Goal: Communication & Community: Answer question/provide support

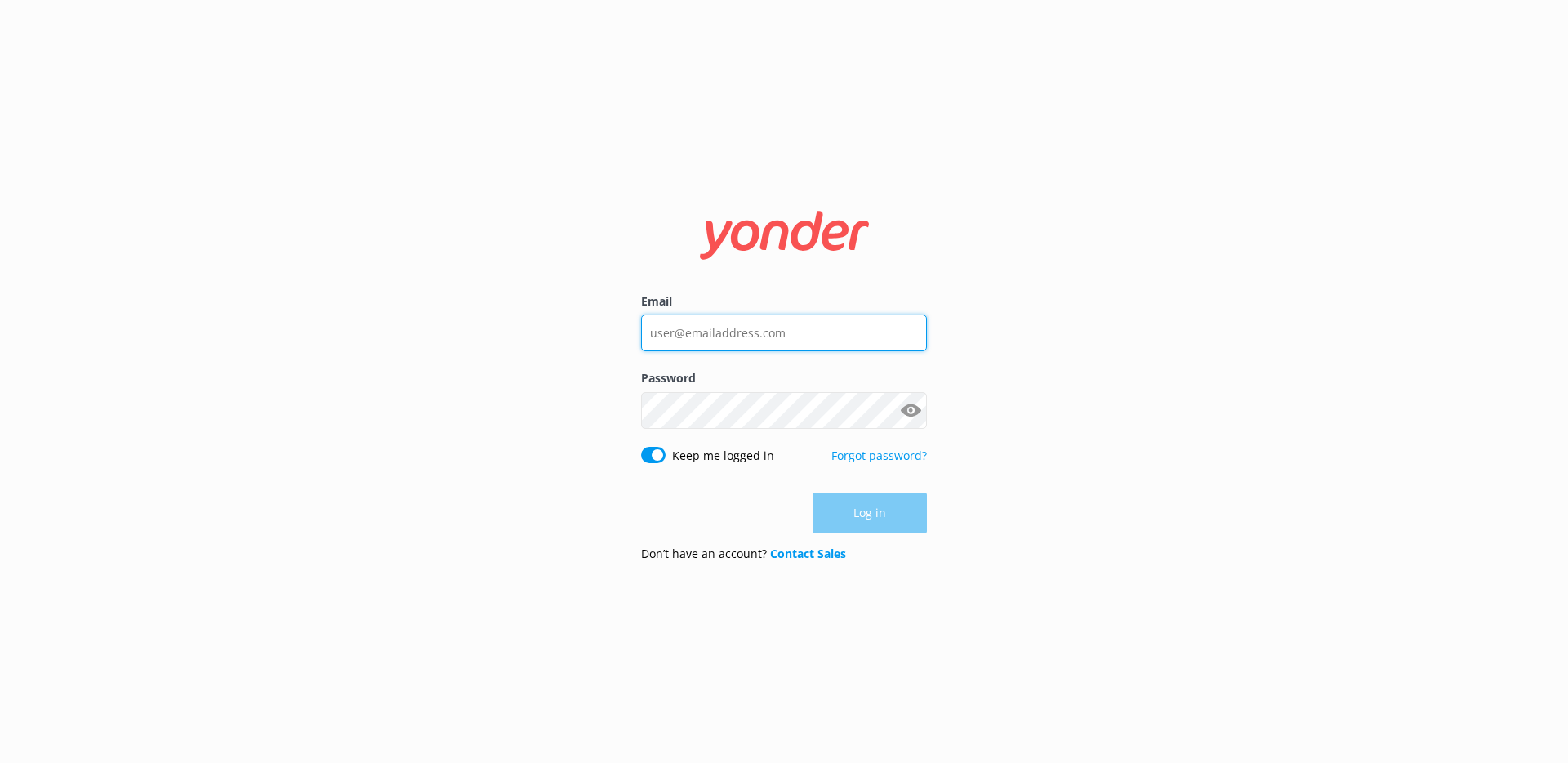
click at [747, 333] on input "Email" at bounding box center [784, 333] width 286 height 37
type input "[PERSON_NAME][EMAIL_ADDRESS][DOMAIN_NAME]"
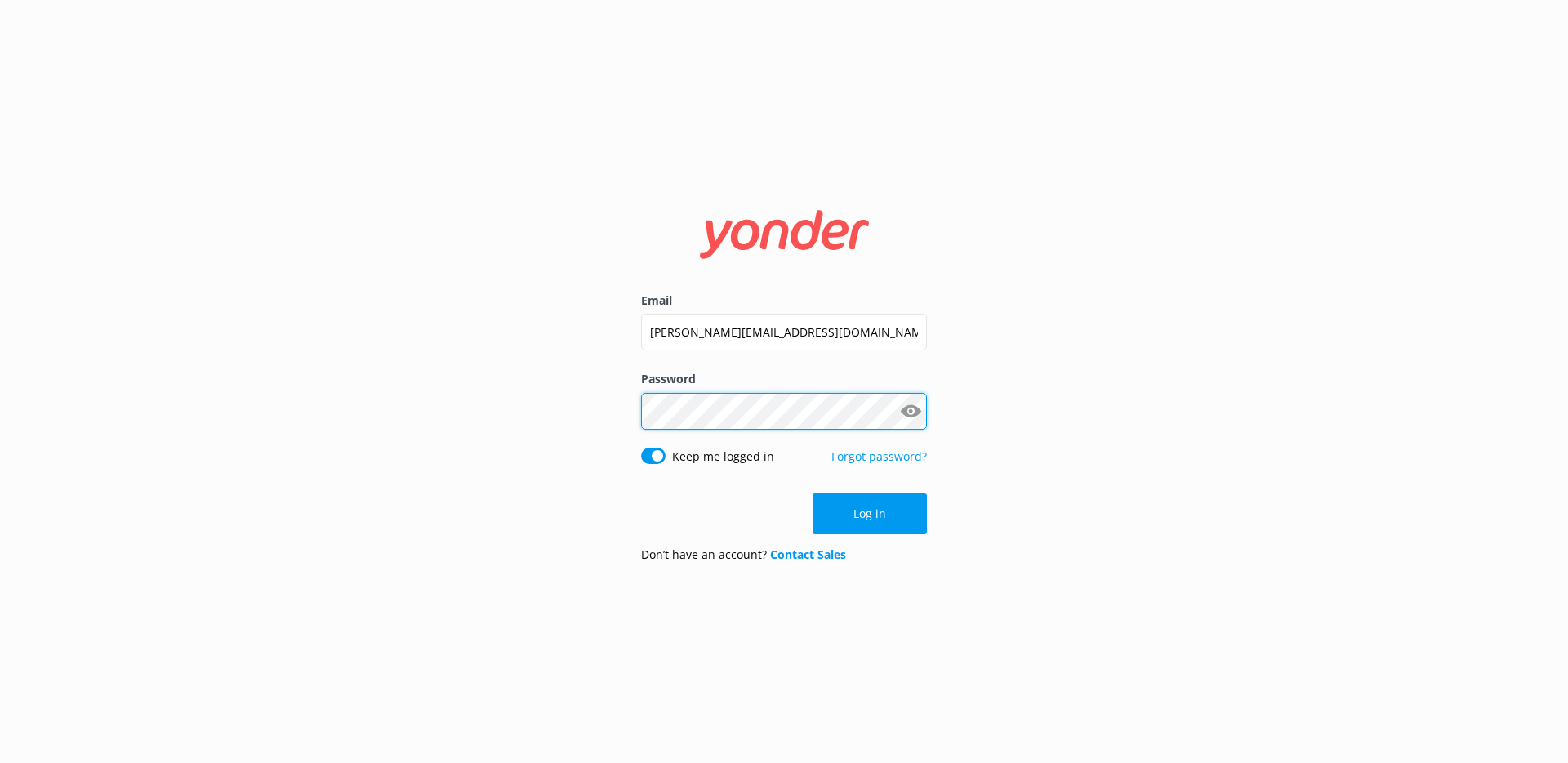
click button "Log in" at bounding box center [869, 513] width 114 height 41
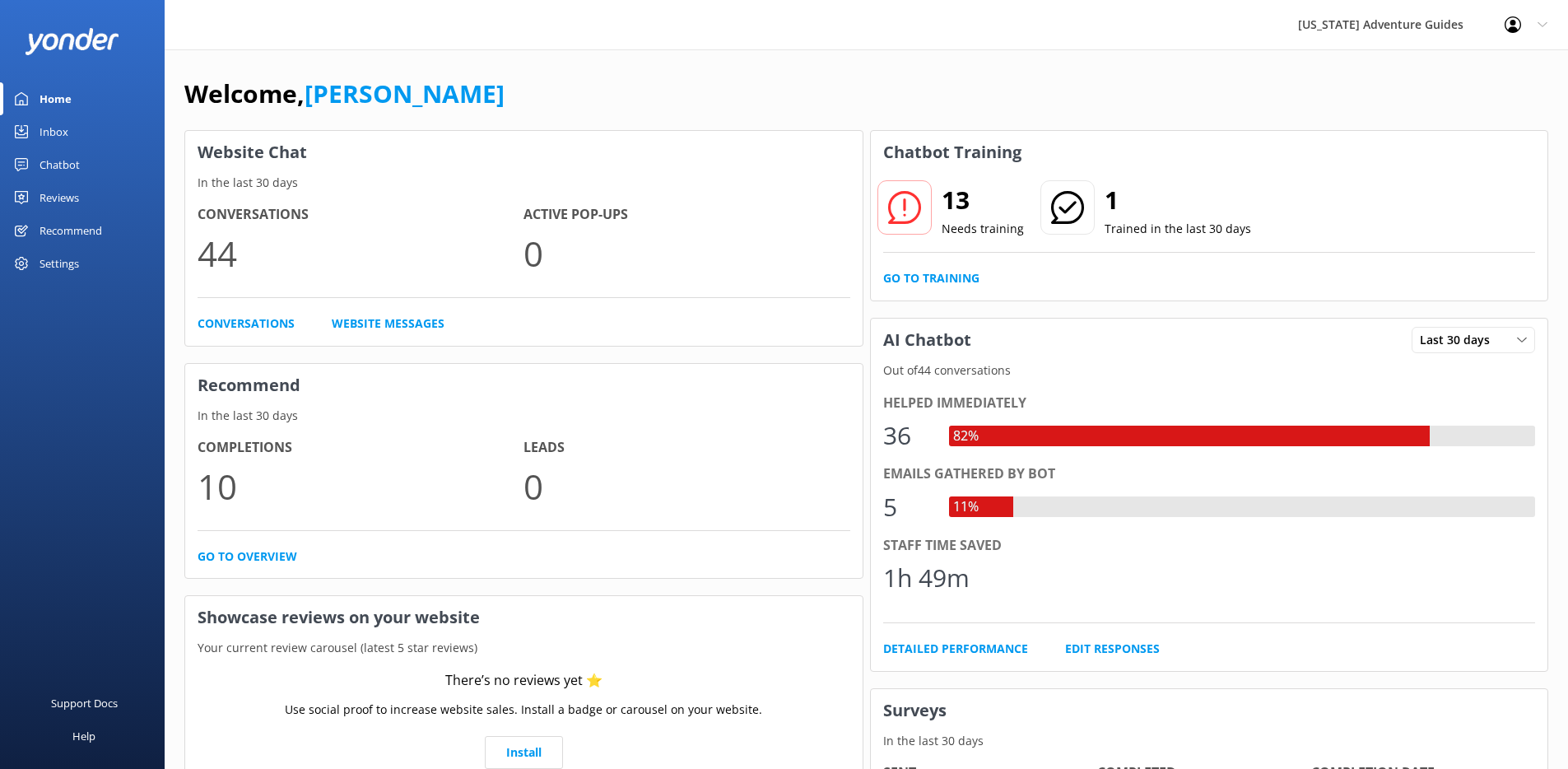
click at [911, 201] on icon at bounding box center [904, 207] width 33 height 33
click at [970, 196] on h2 "13" at bounding box center [983, 200] width 82 height 39
click at [967, 252] on div "13 Needs training 1 Trained in the last 30 days Go to Training" at bounding box center [1210, 236] width 678 height 127
click at [949, 280] on link "Go to Training" at bounding box center [932, 278] width 96 height 18
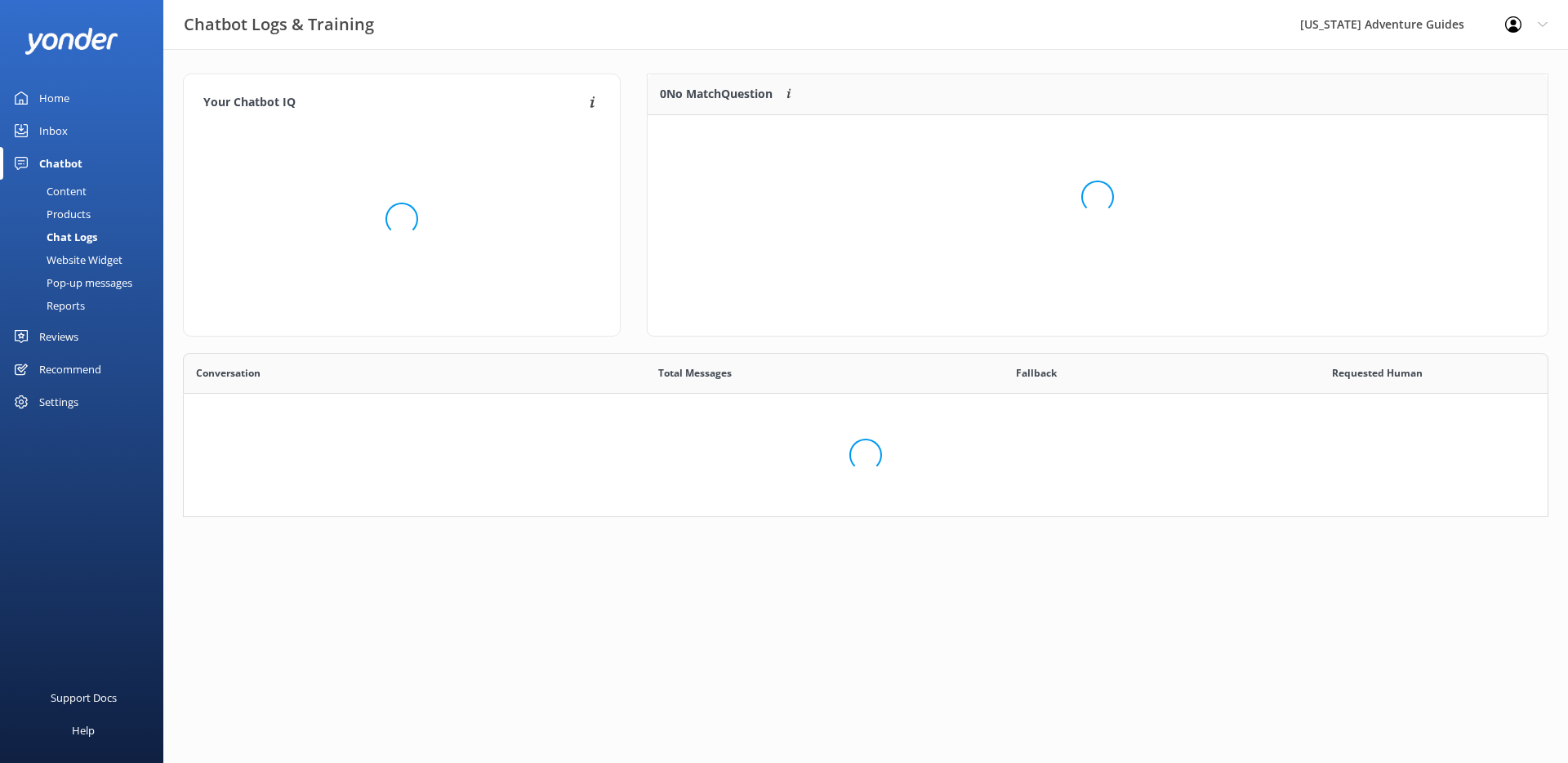
scroll to position [561, 1339]
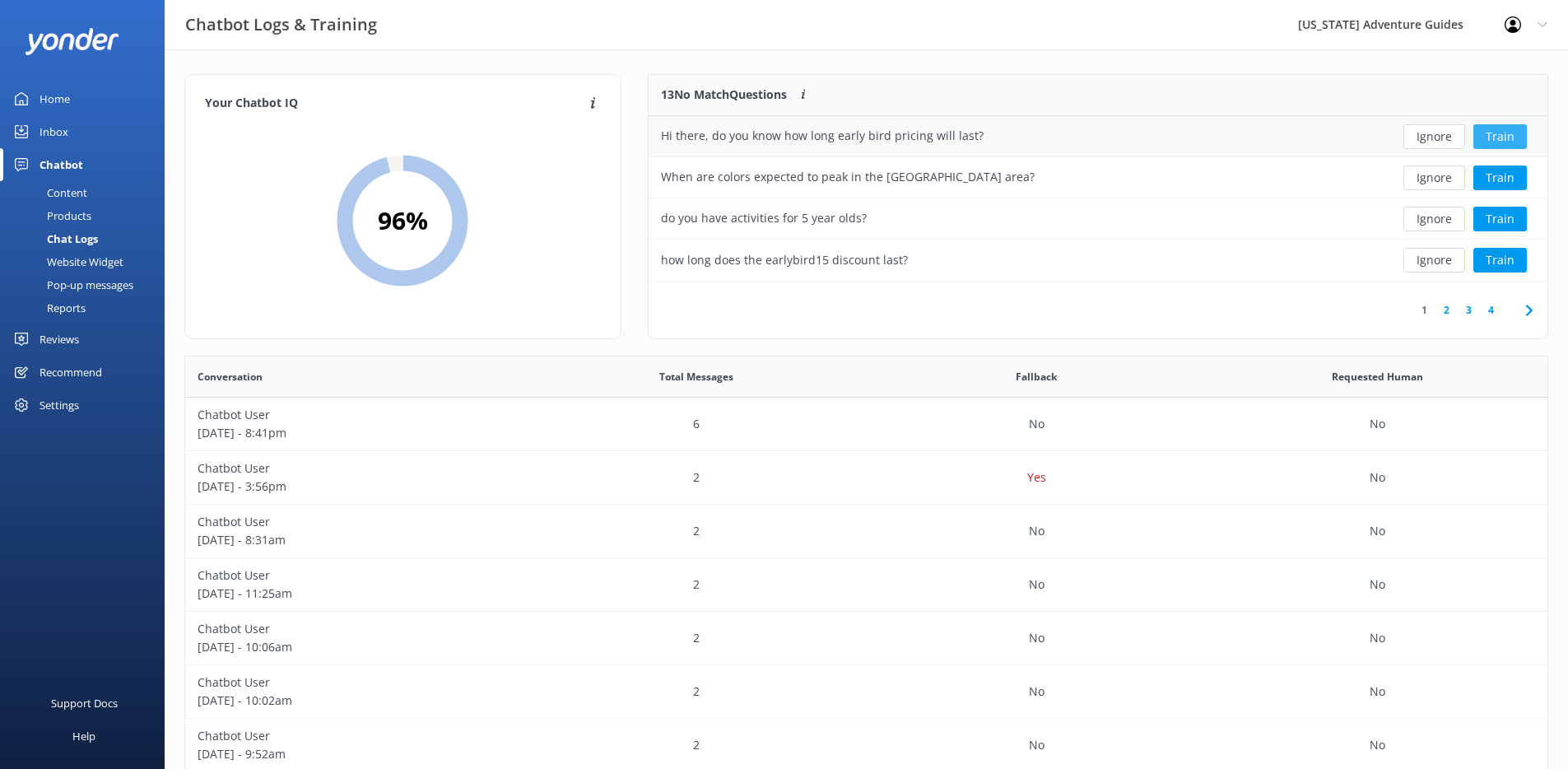
click at [1505, 137] on button "Train" at bounding box center [1501, 136] width 54 height 24
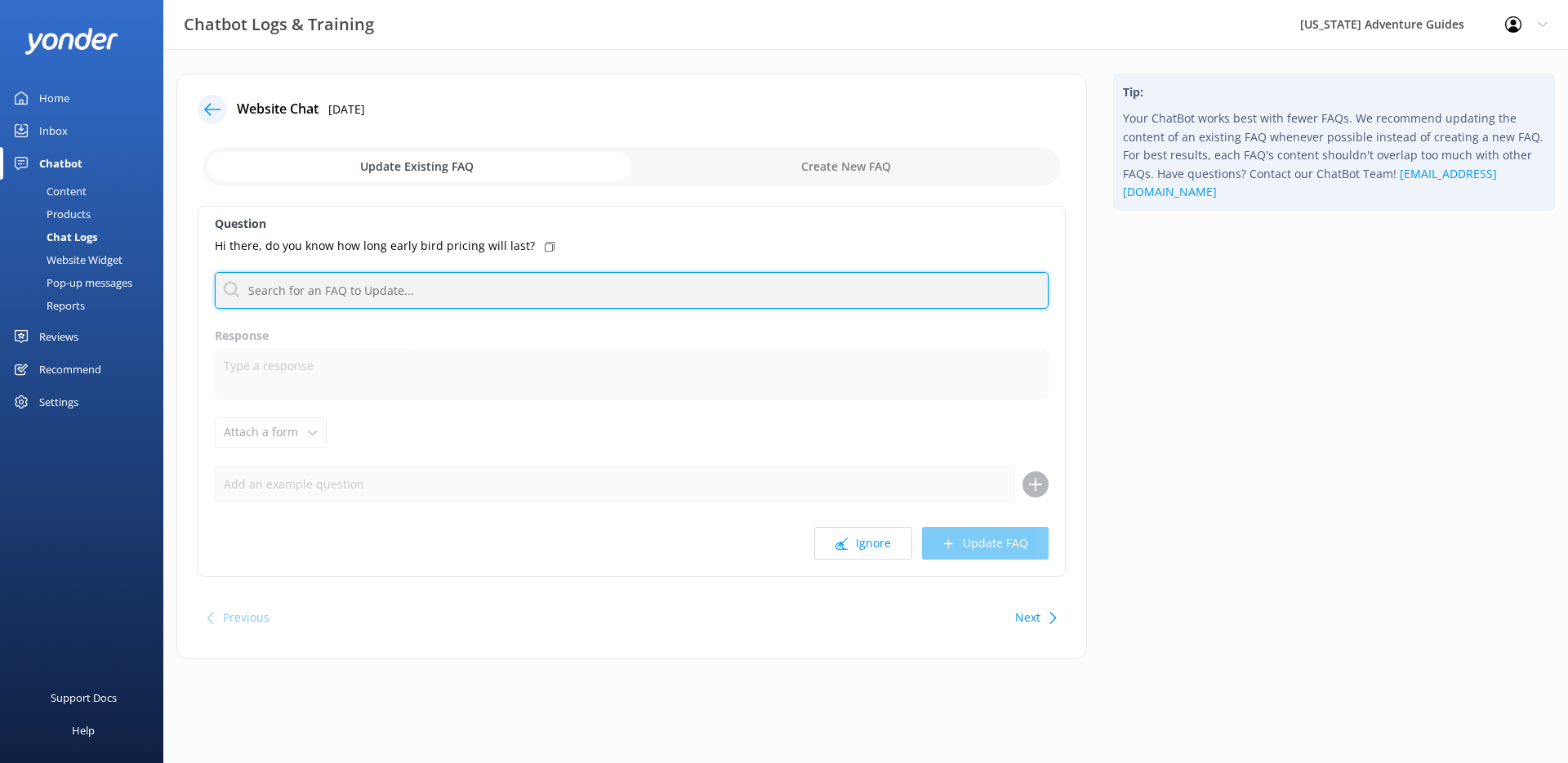
click at [536, 287] on input "text" at bounding box center [631, 290] width 833 height 37
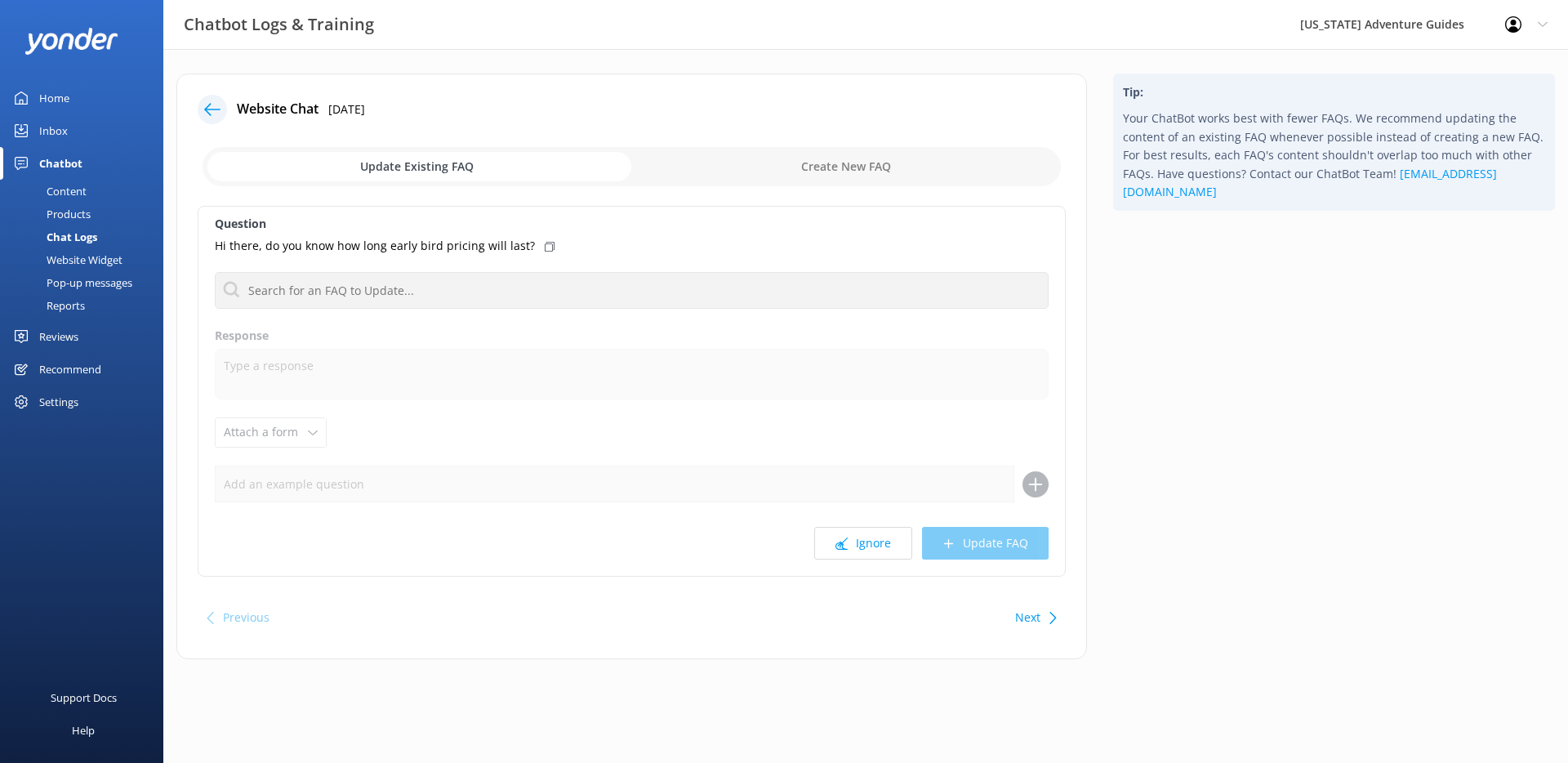
click at [786, 162] on input "checkbox" at bounding box center [632, 166] width 858 height 39
checkbox input "true"
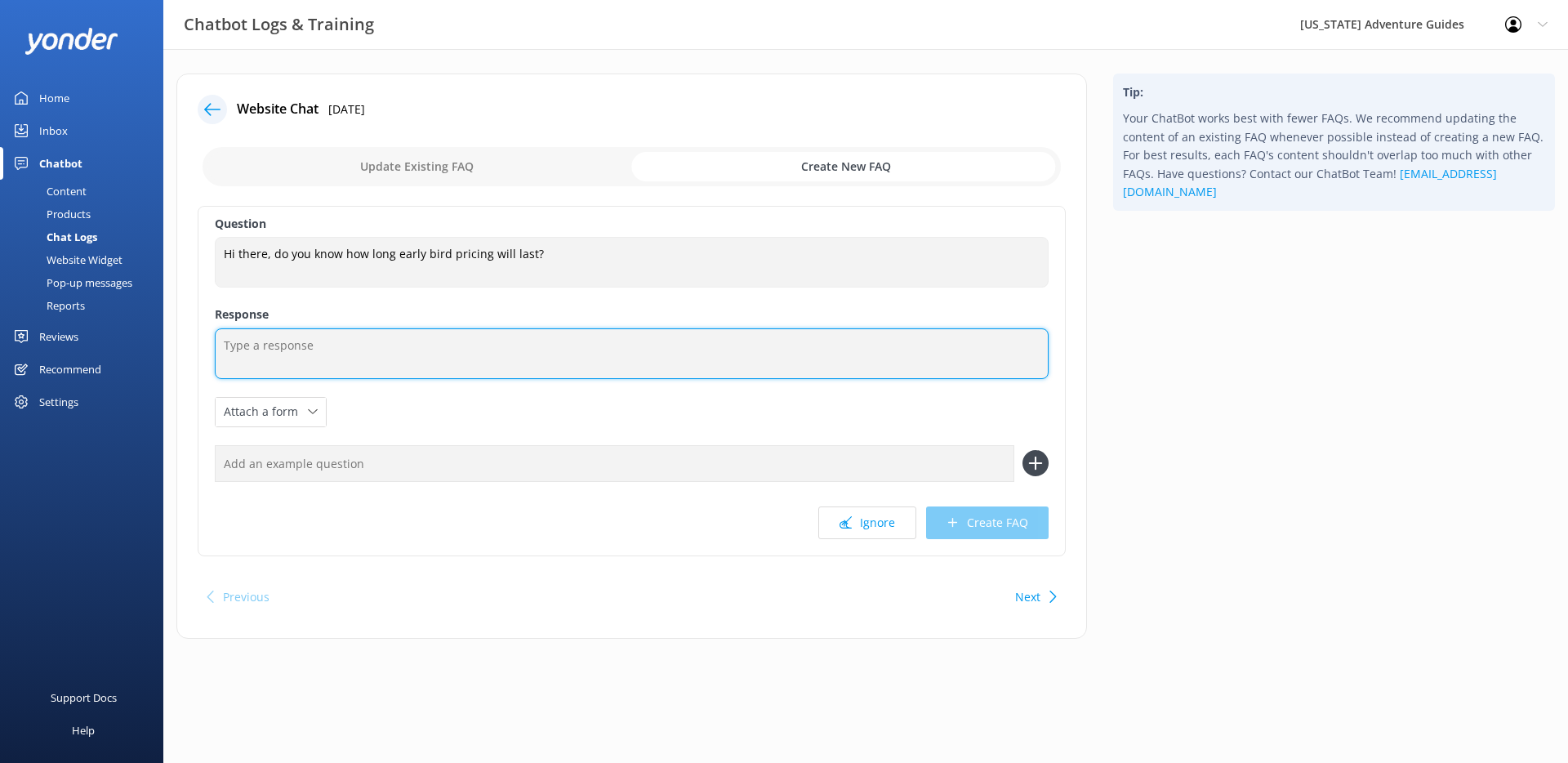
click at [355, 348] on textarea at bounding box center [631, 354] width 833 height 51
type textarea "EARLYBIRD15 ends on [DATE]."
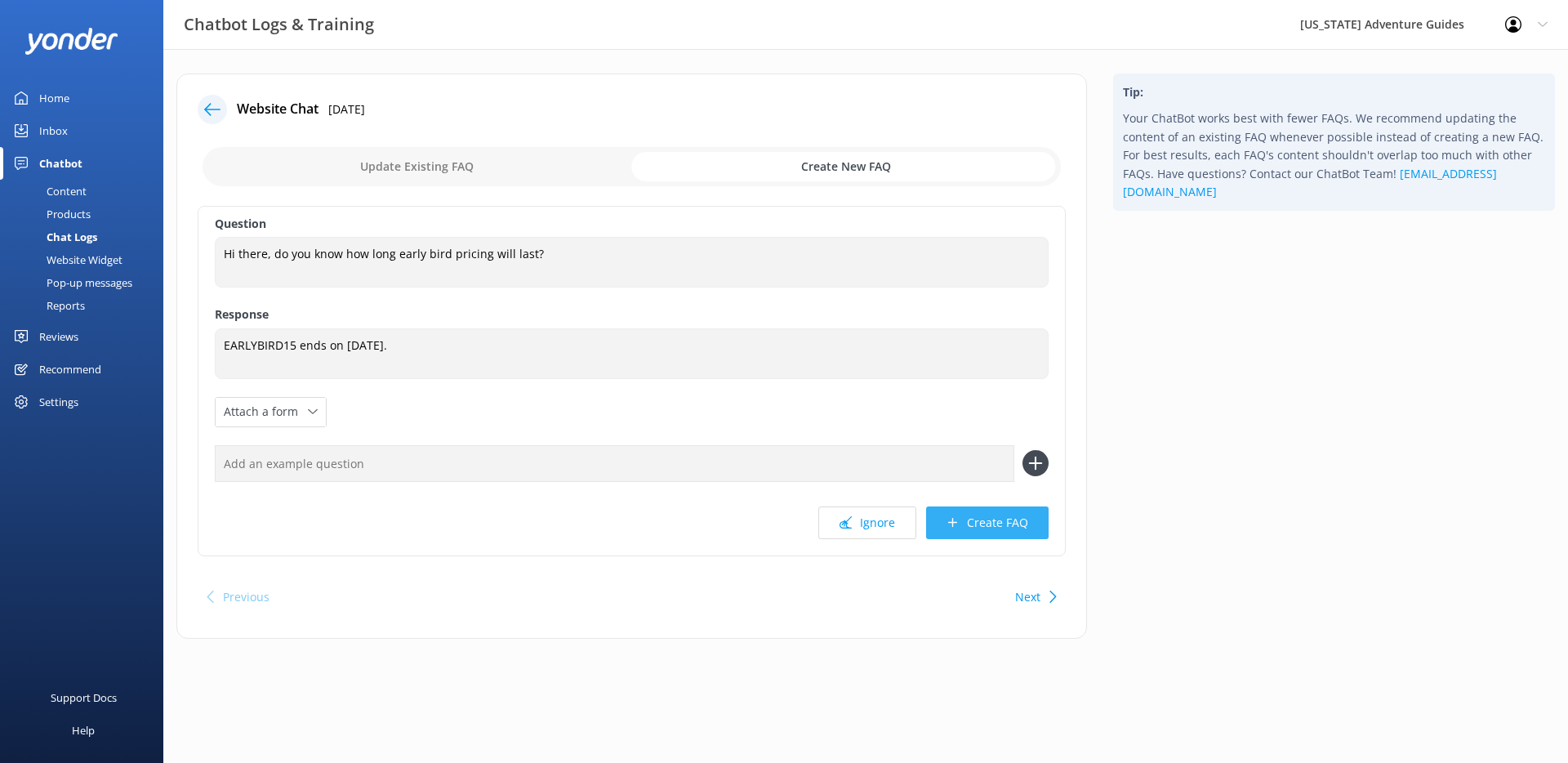
click at [1022, 525] on button "Create FAQ" at bounding box center [987, 523] width 122 height 32
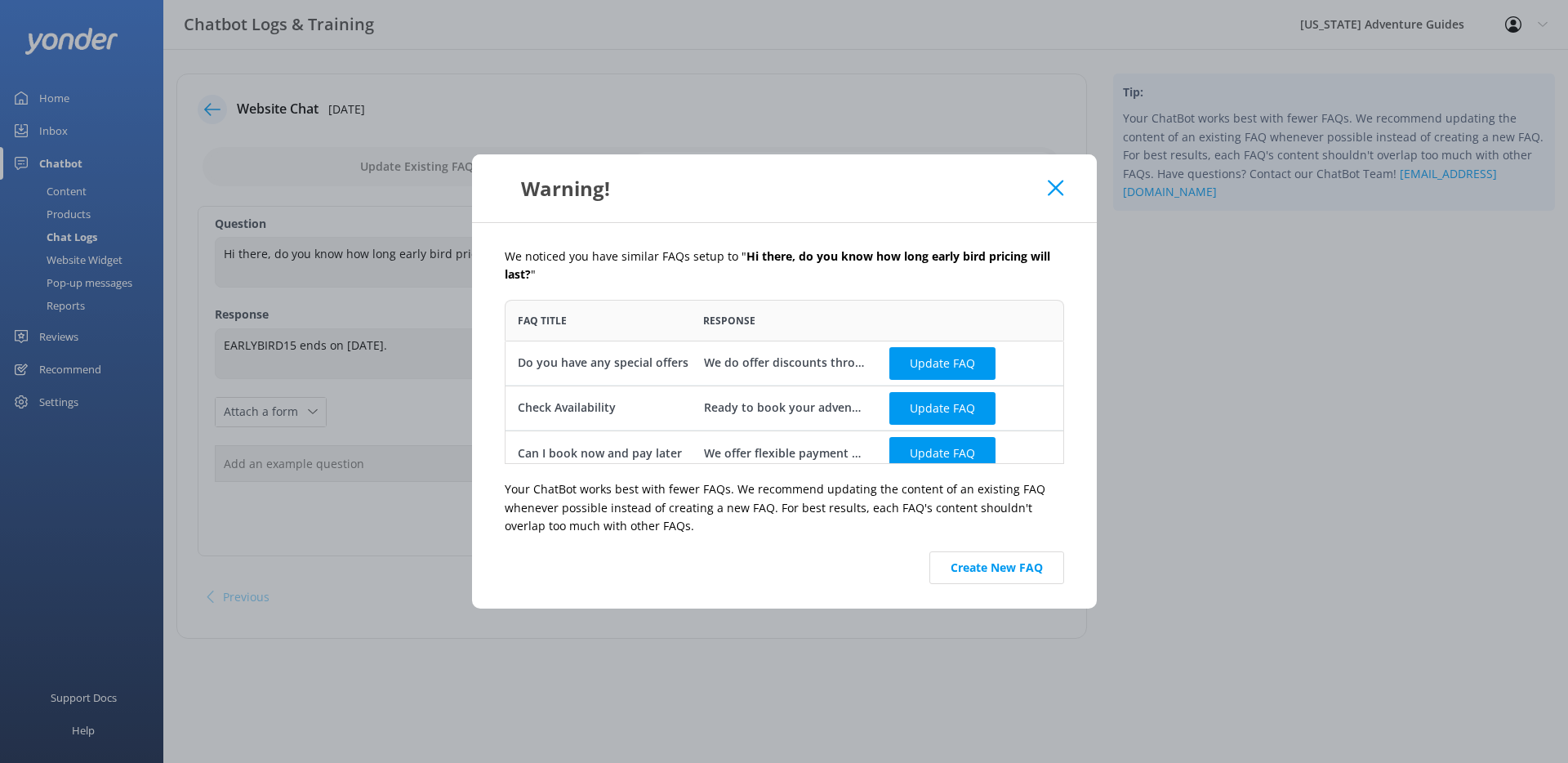
scroll to position [152, 547]
click at [1057, 176] on div "Warning!" at bounding box center [784, 188] width 625 height 67
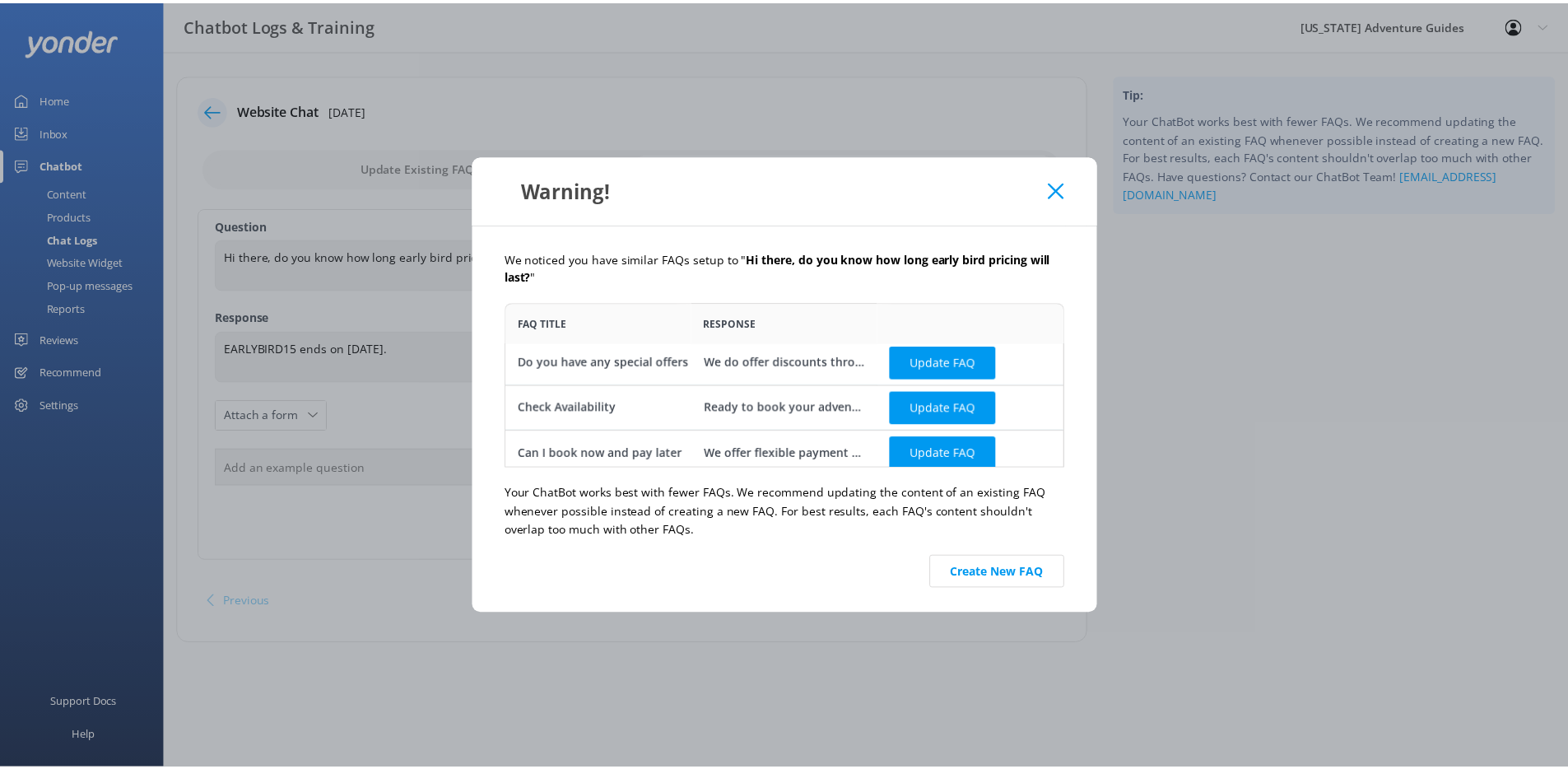
scroll to position [0, 0]
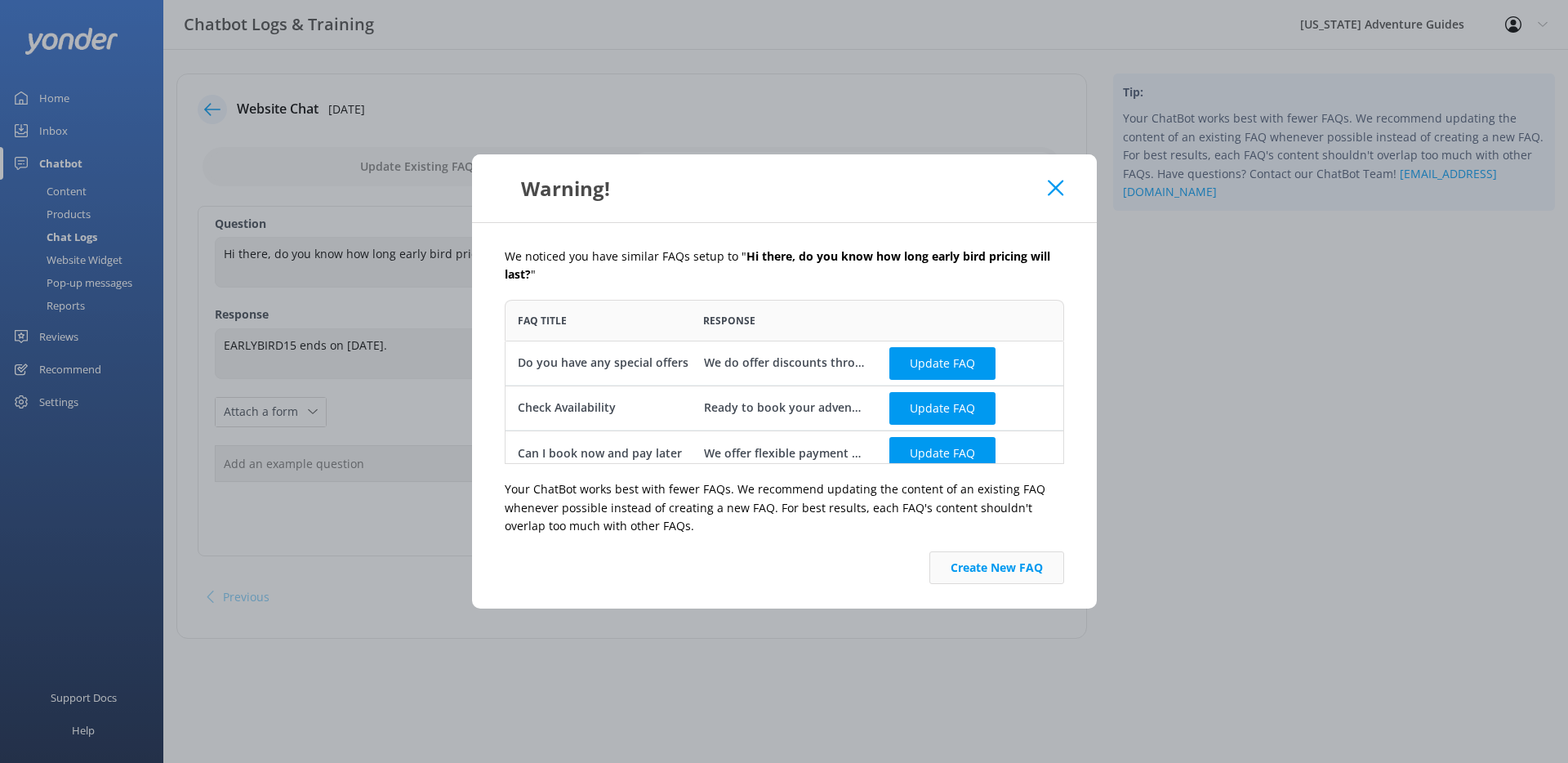
click at [1007, 570] on button "Create New FAQ" at bounding box center [997, 567] width 135 height 32
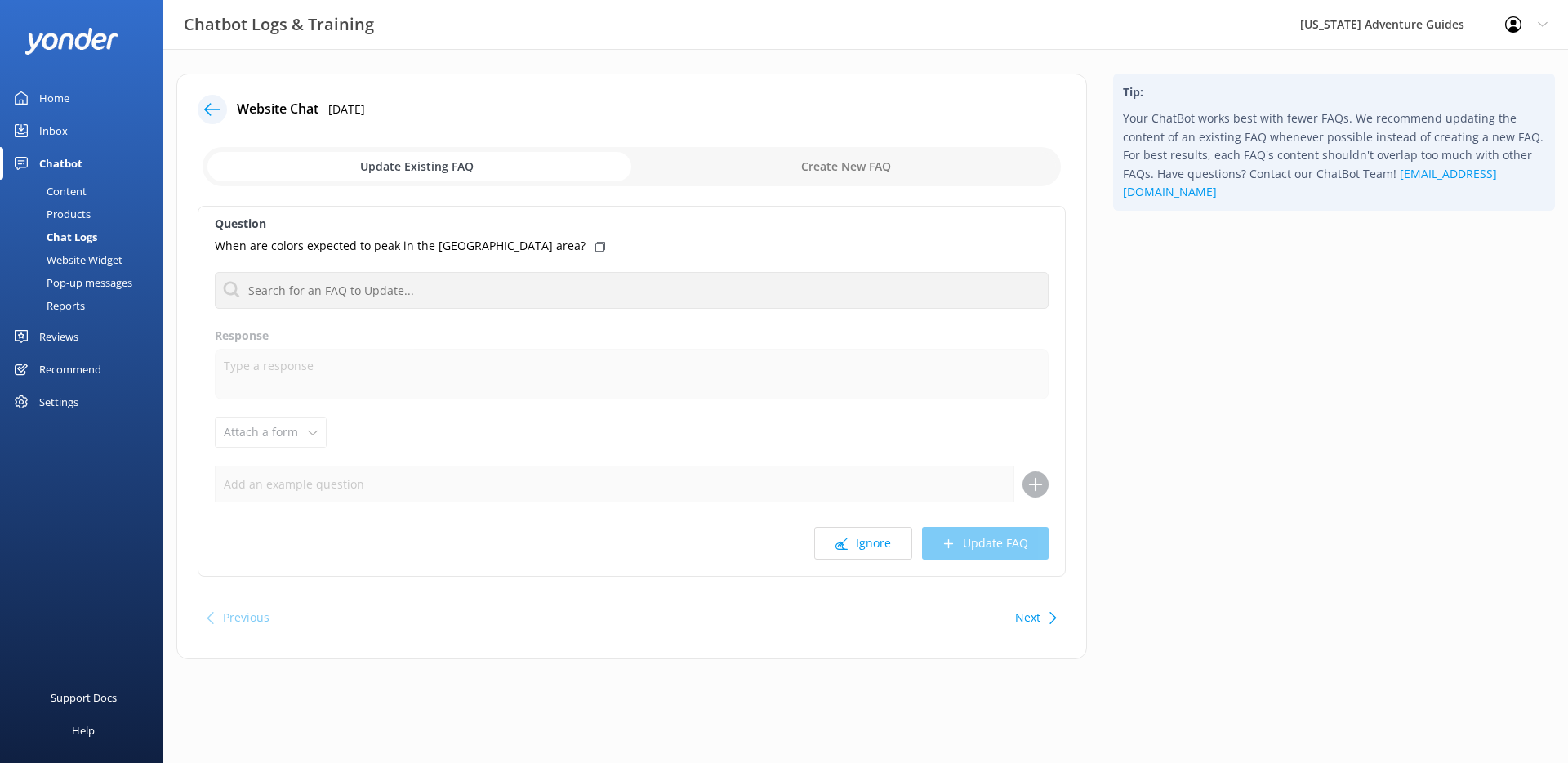
click at [74, 236] on div "Chat Logs" at bounding box center [53, 236] width 87 height 22
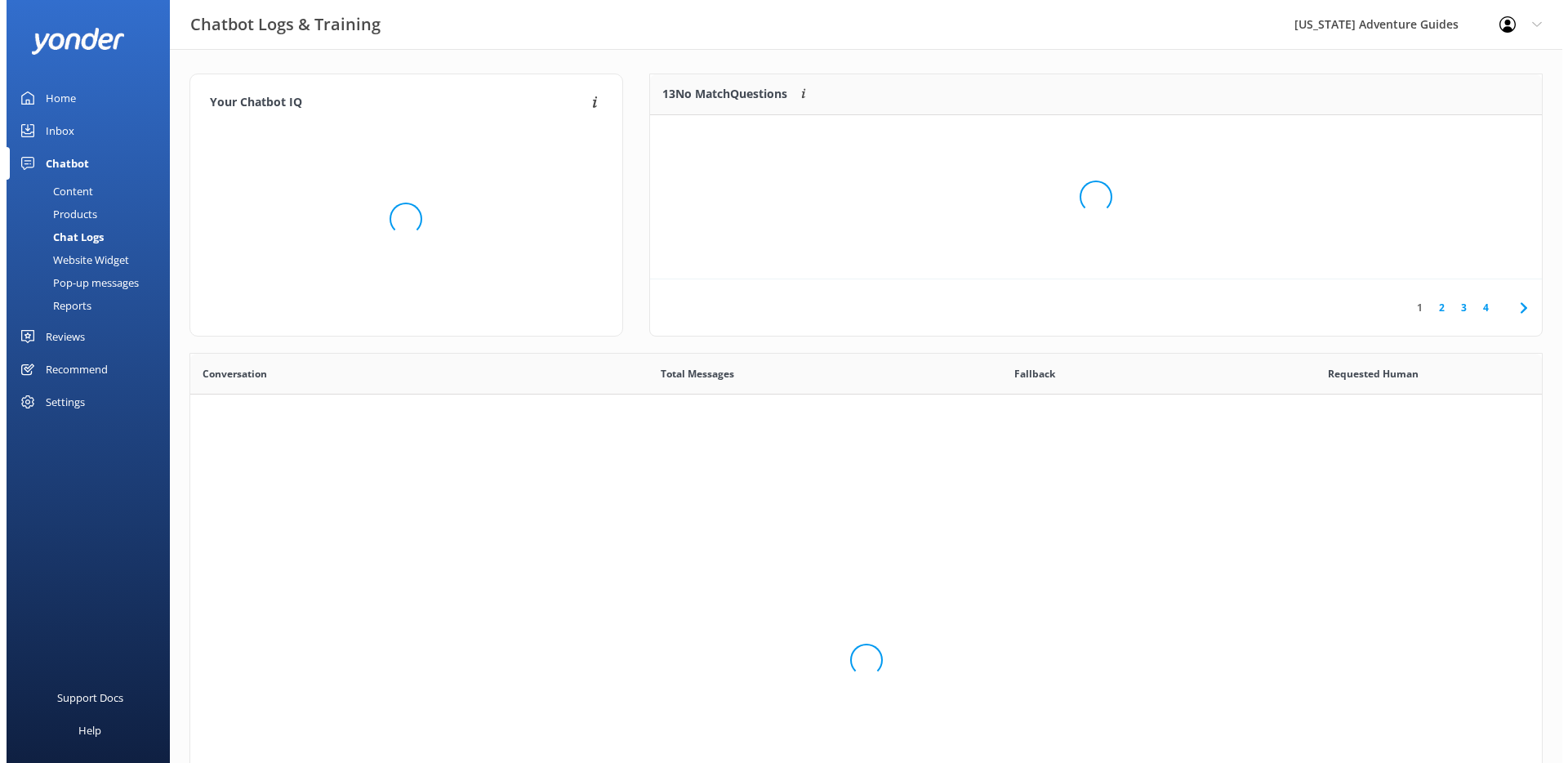
scroll to position [561, 1339]
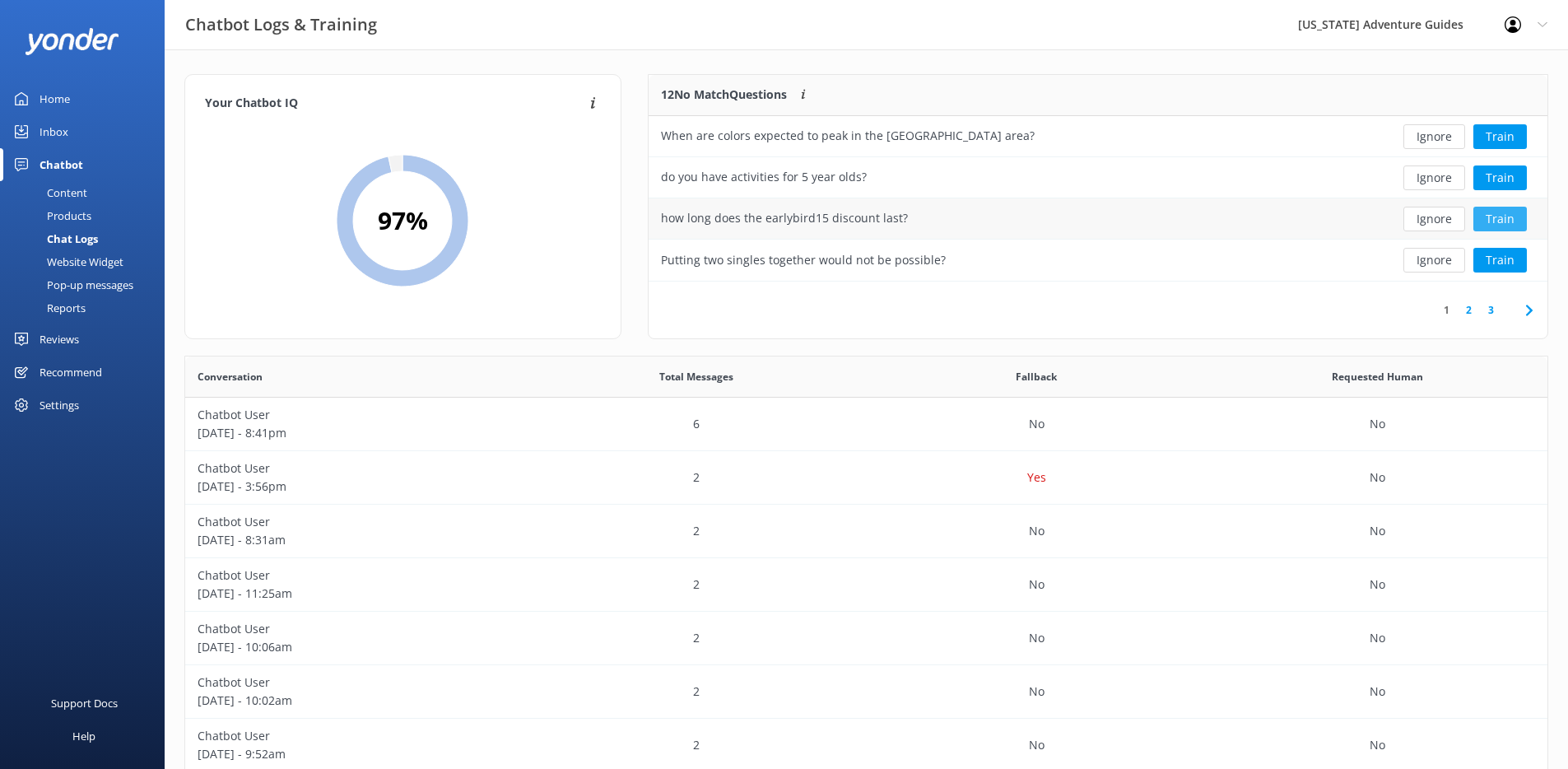
click at [1505, 219] on button "Train" at bounding box center [1501, 218] width 54 height 24
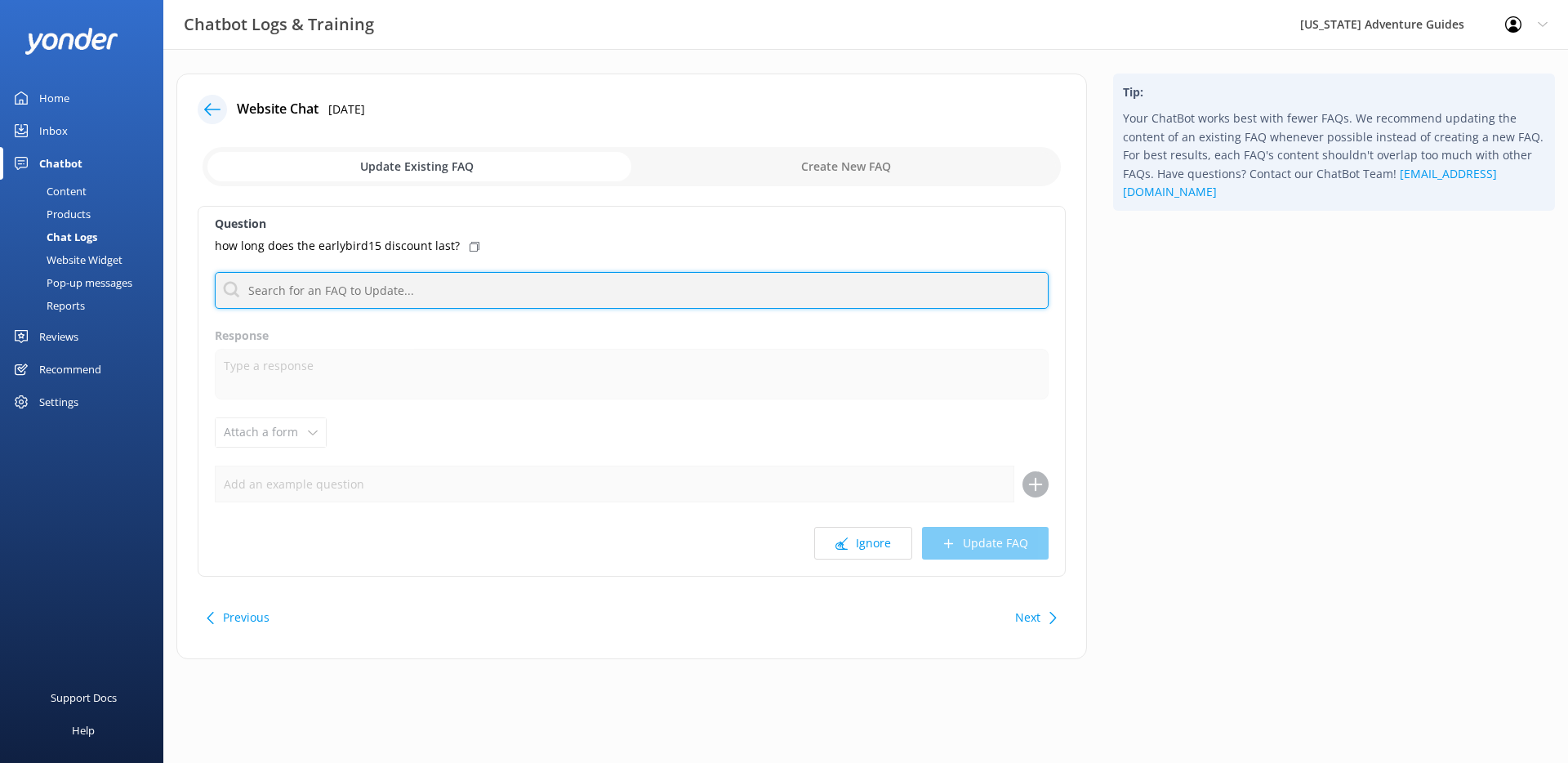
click at [421, 302] on input "text" at bounding box center [631, 290] width 833 height 37
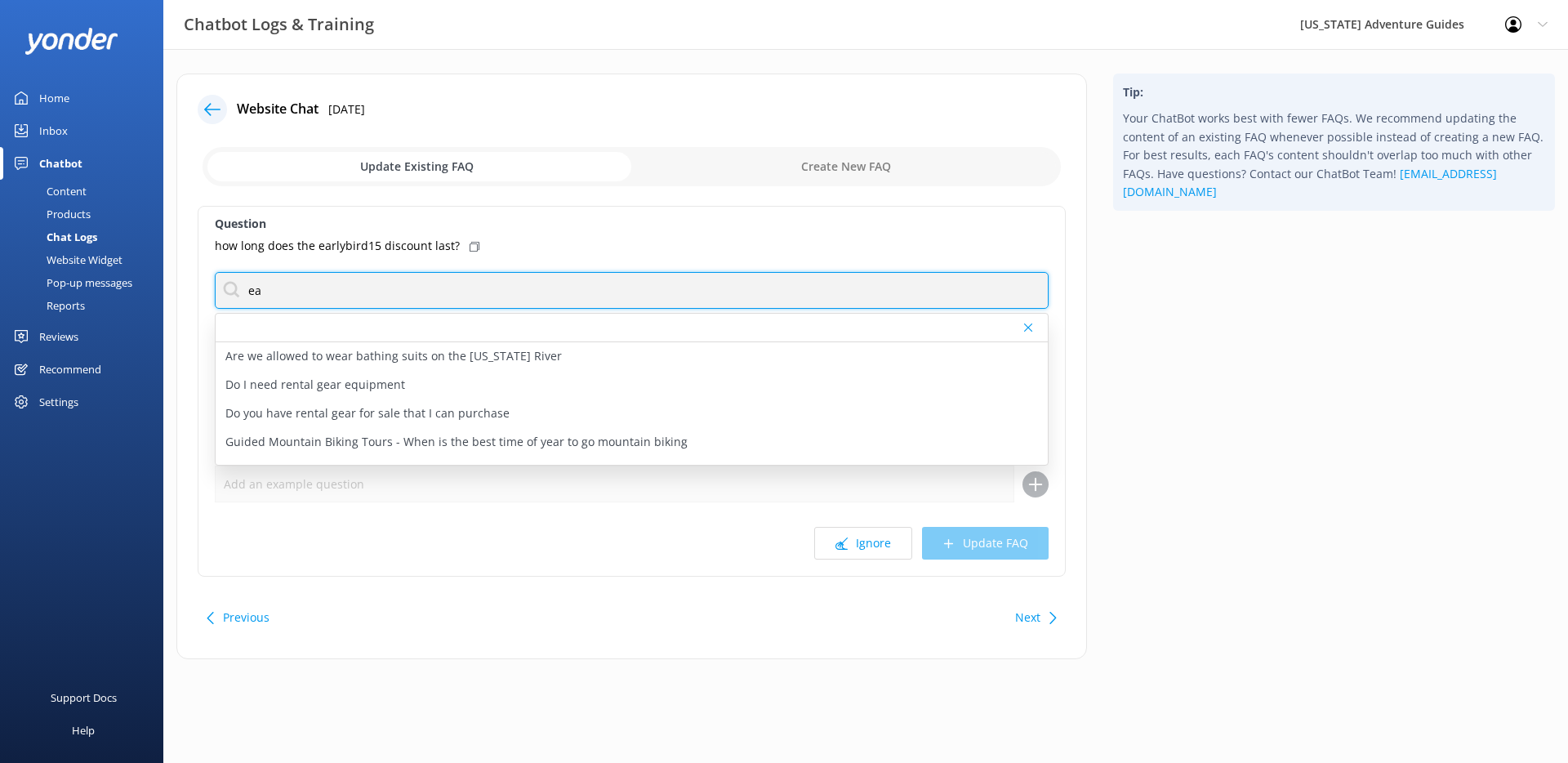
type input "e"
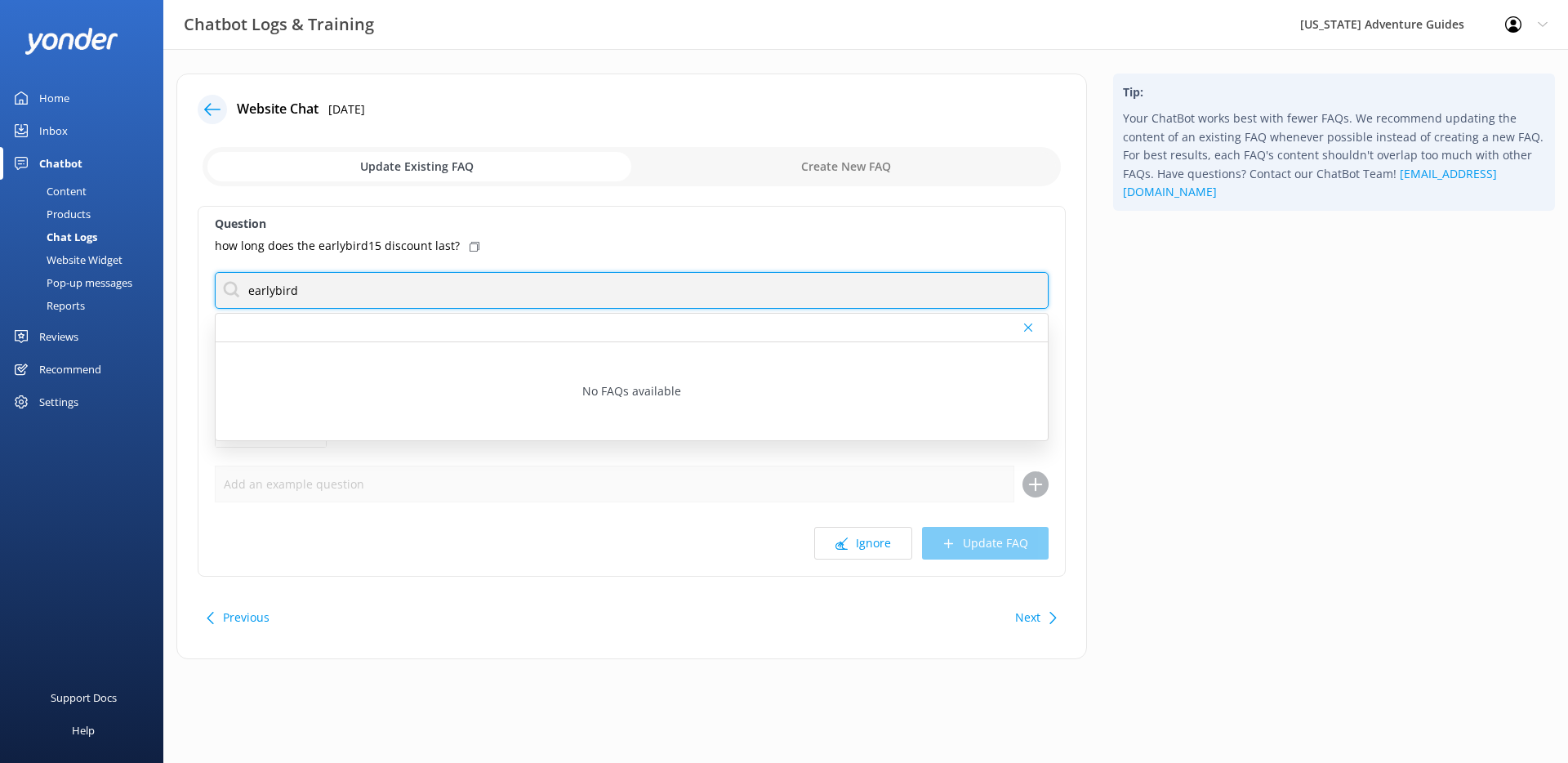
click at [452, 293] on input "earlybird" at bounding box center [631, 290] width 833 height 37
type input "earlybird"
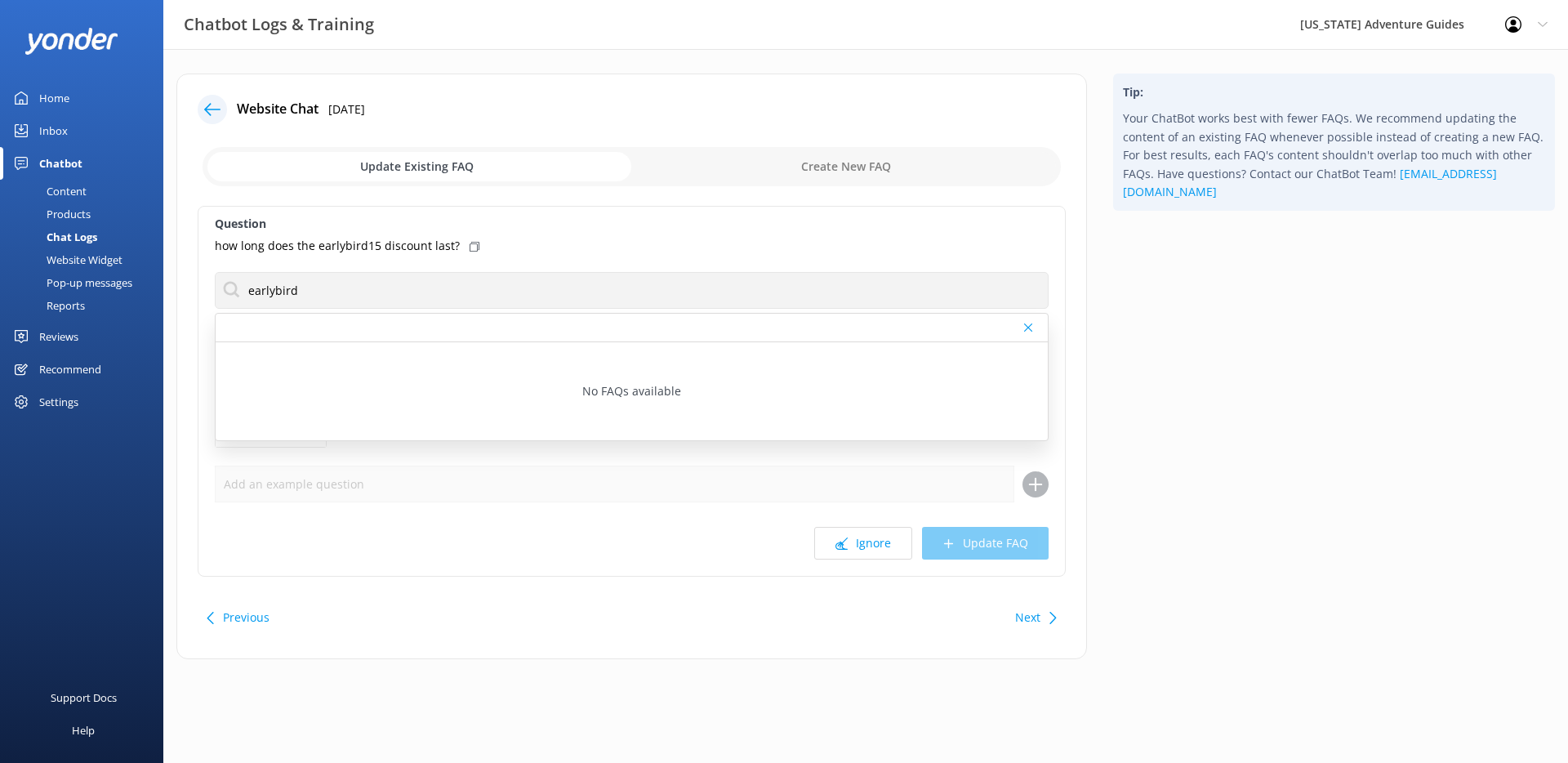
click at [1196, 333] on div "Tip: Your ChatBot works best with fewer FAQs. We recommend updating the content…" at bounding box center [1334, 374] width 468 height 602
click at [1197, 333] on div "Tip: Your ChatBot works best with fewer FAQs. We recommend updating the content…" at bounding box center [1334, 374] width 468 height 602
click at [60, 134] on div "Inbox" at bounding box center [53, 130] width 28 height 32
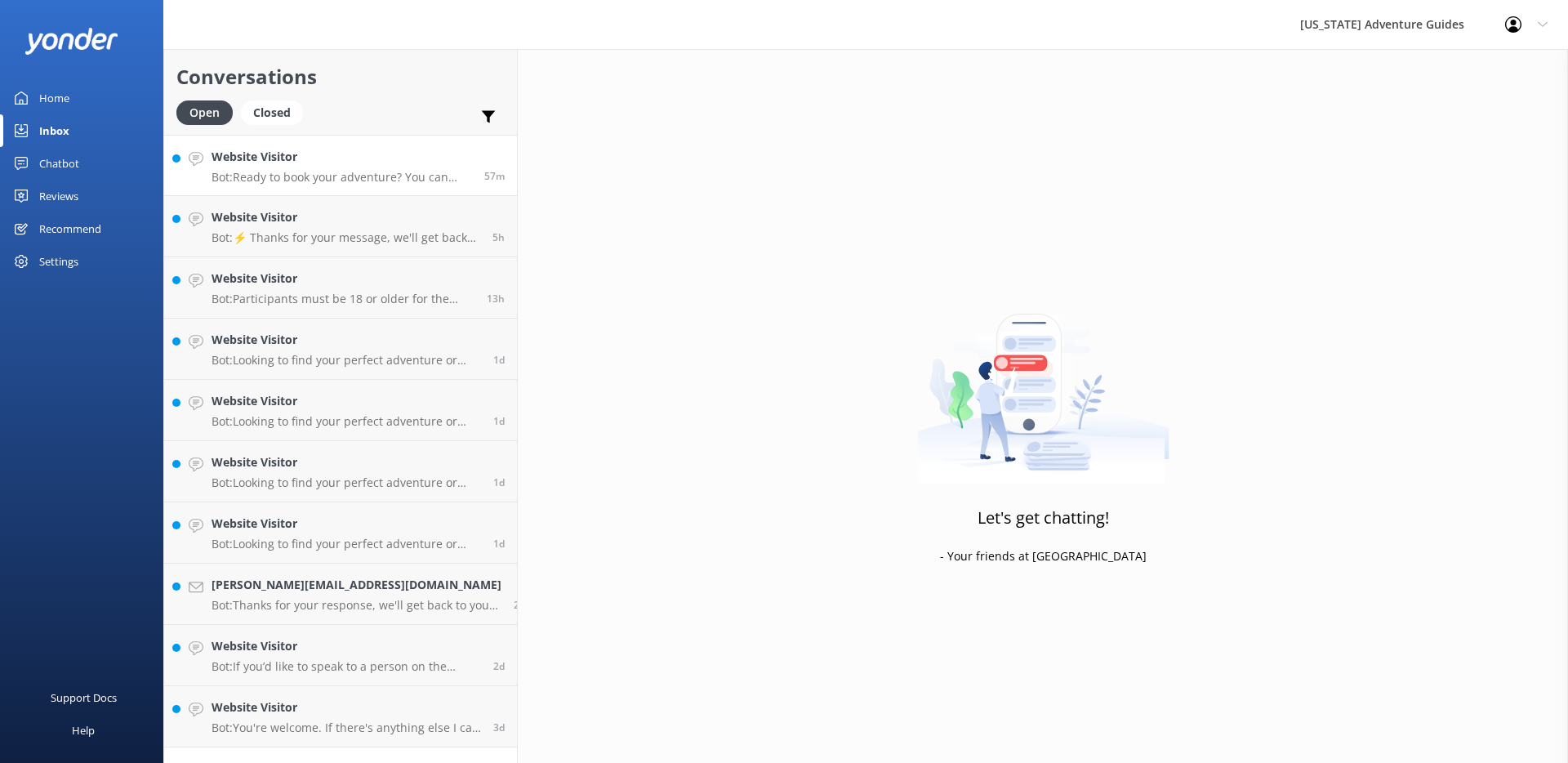
click at [298, 171] on p "Bot: Ready to book your adventure? You can check availability and book online a…" at bounding box center [341, 177] width 260 height 15
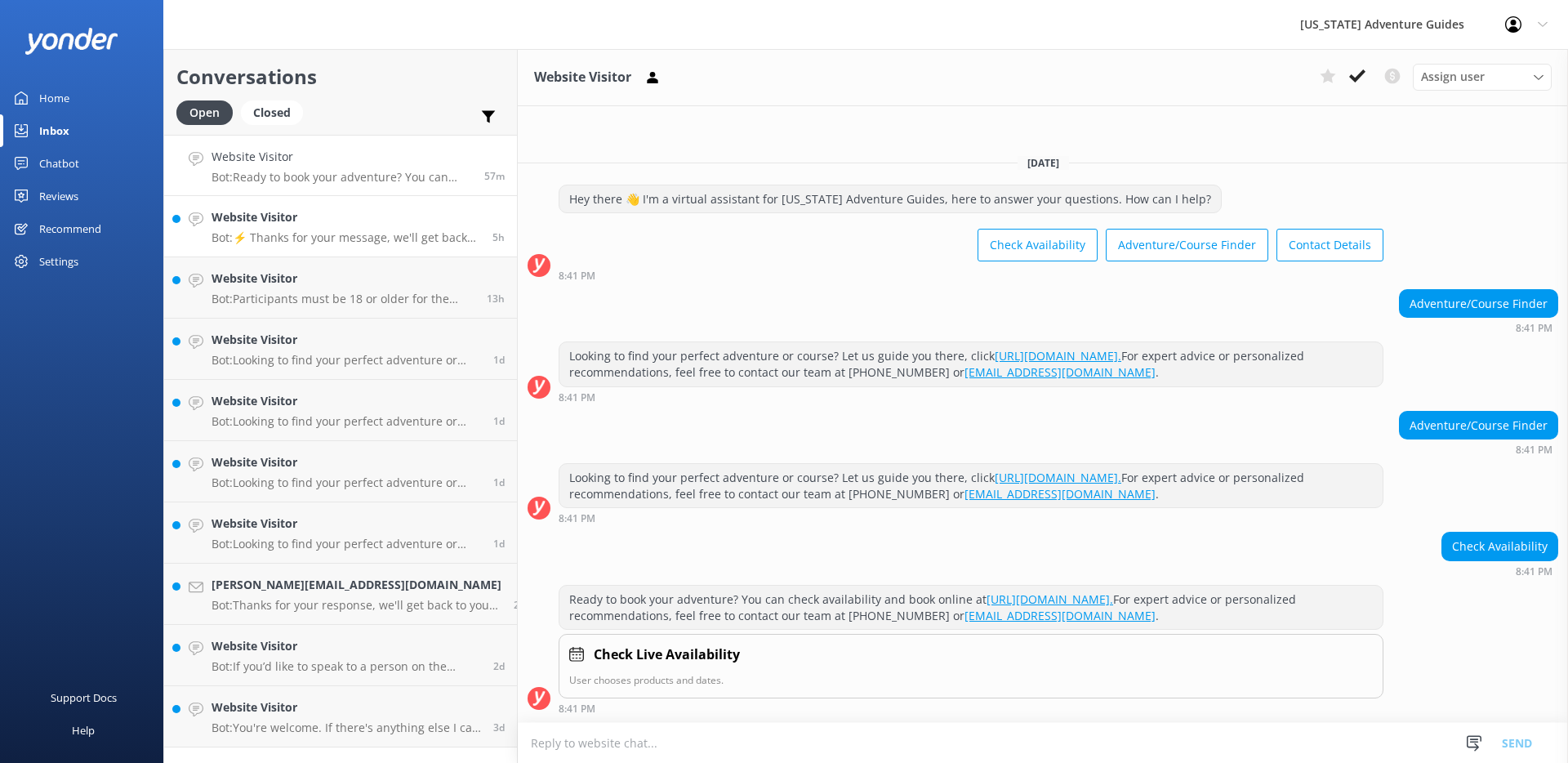
click at [298, 220] on h4 "Website Visitor" at bounding box center [345, 217] width 269 height 18
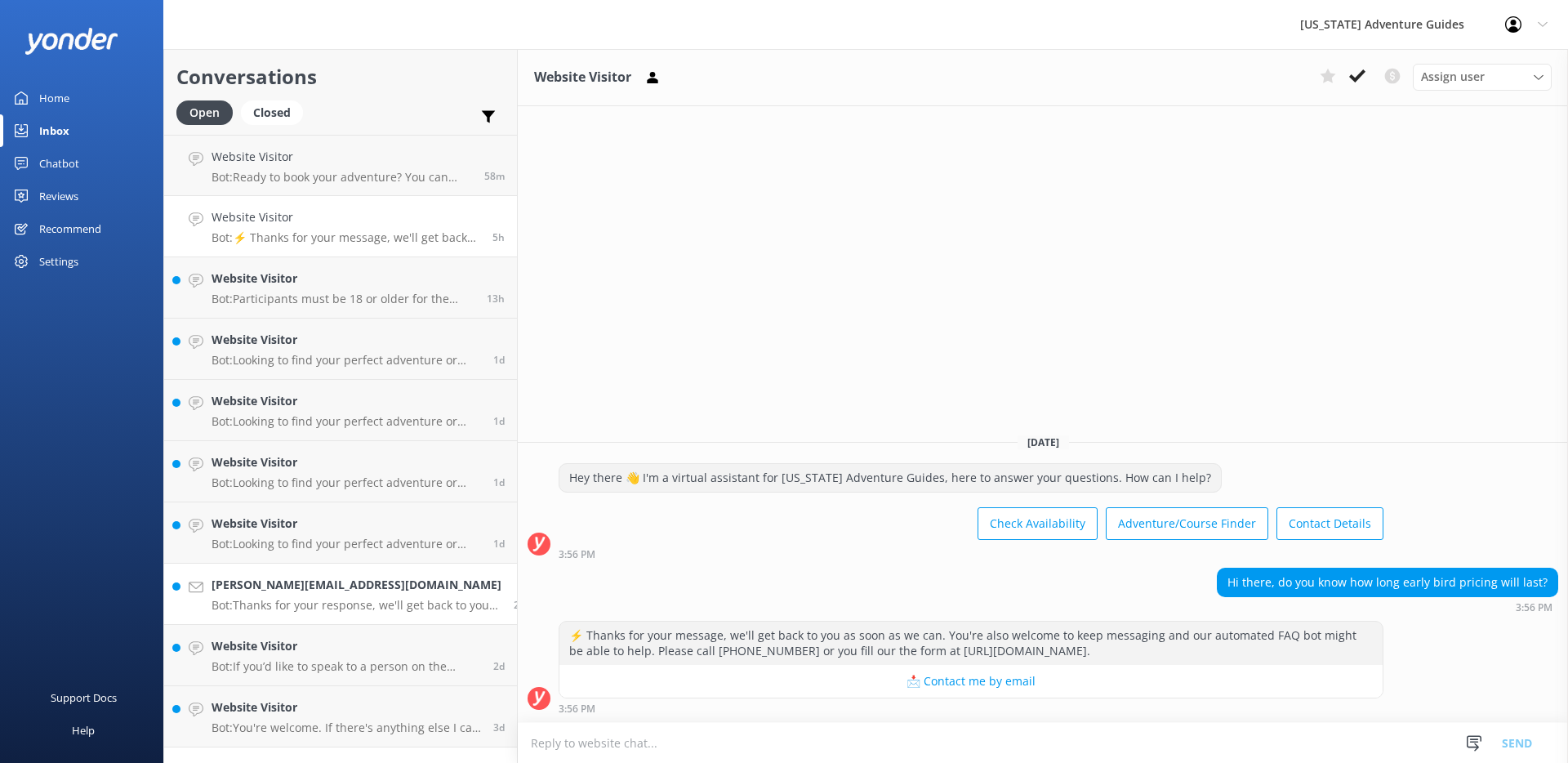
click at [339, 604] on p "Bot: Thanks for your response, we'll get back to you as soon as we can during o…" at bounding box center [356, 606] width 290 height 15
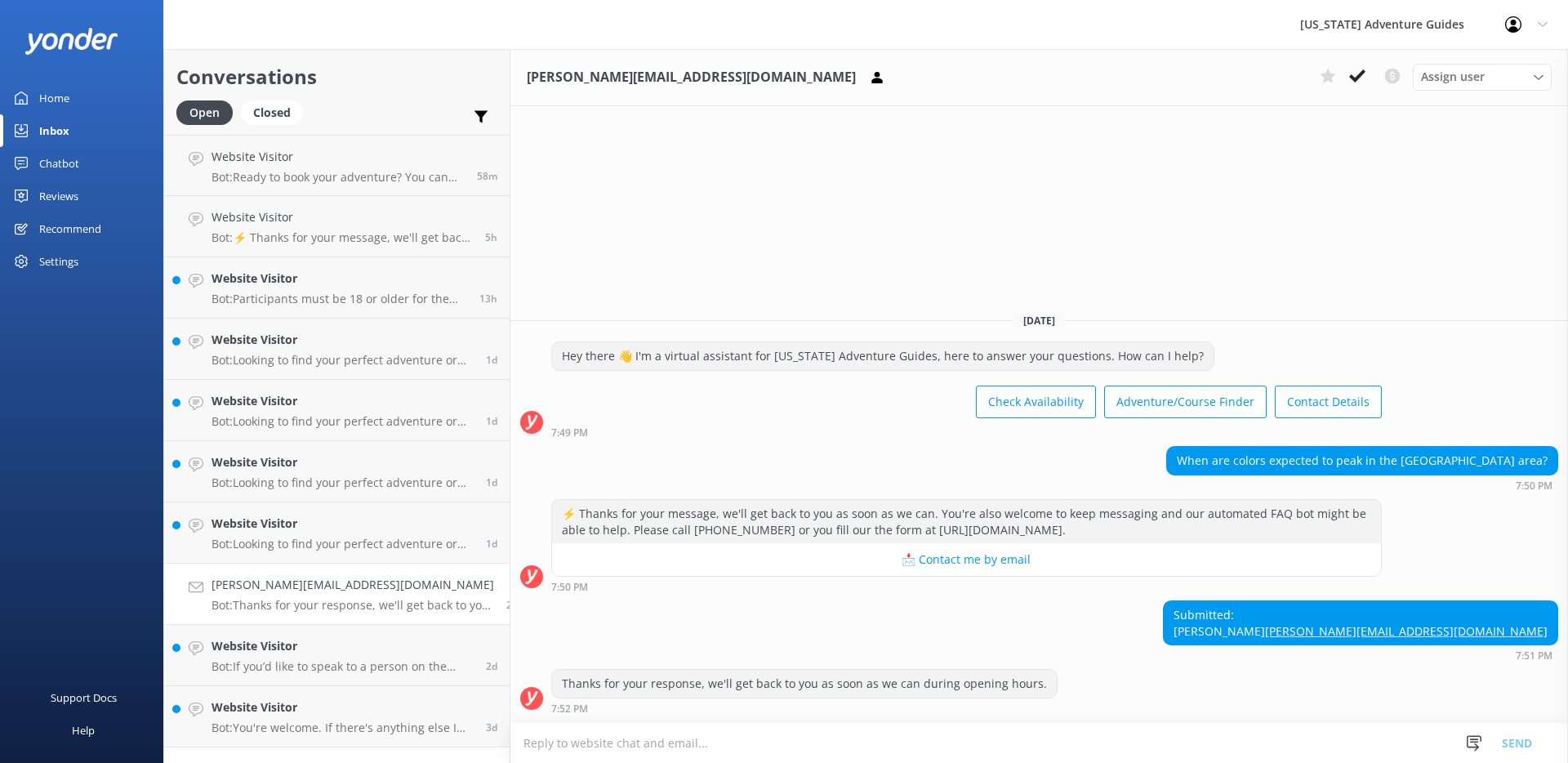
click at [67, 200] on div "Reviews" at bounding box center [58, 196] width 39 height 32
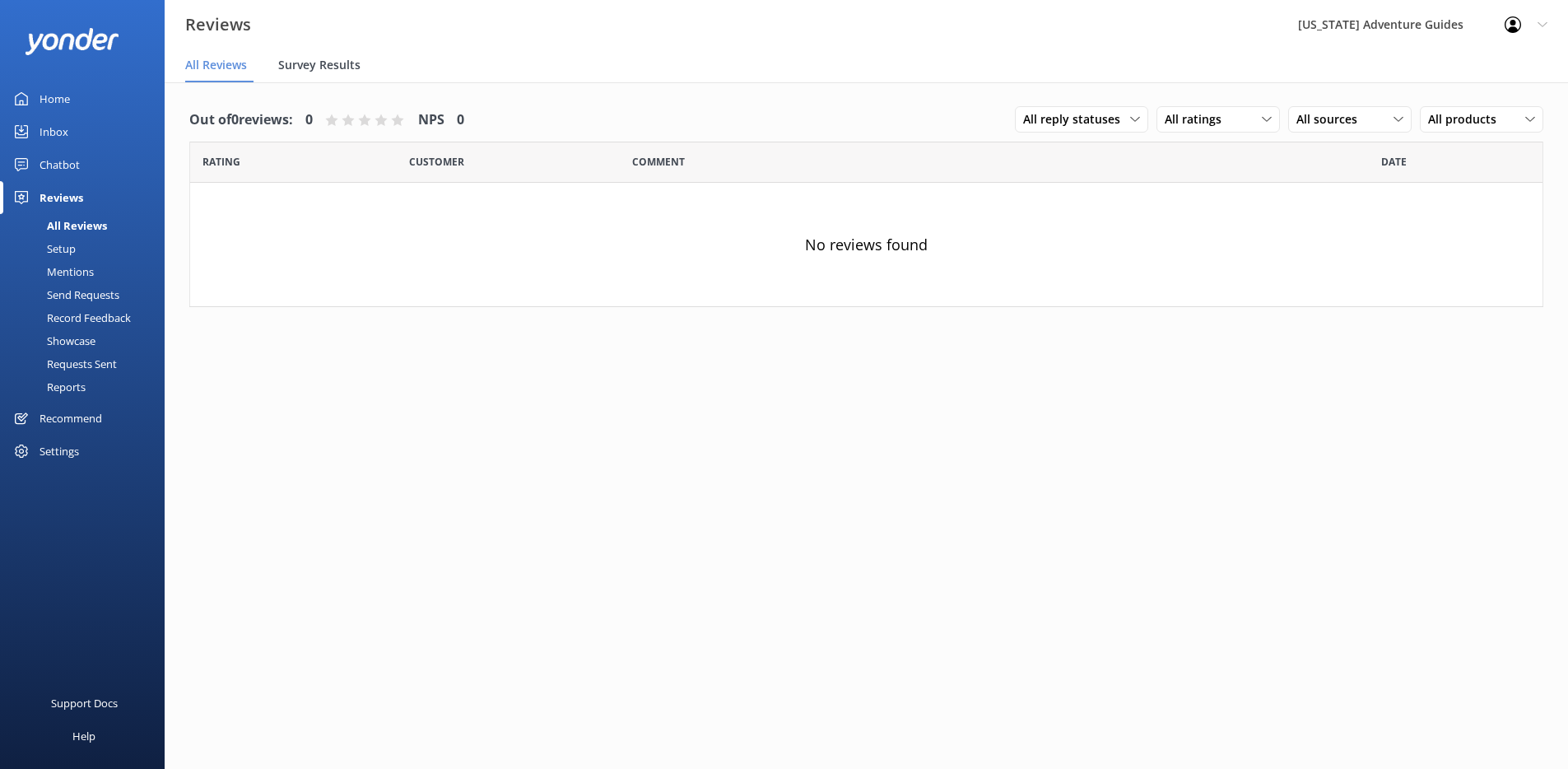
click at [335, 62] on span "Survey Results" at bounding box center [319, 65] width 82 height 17
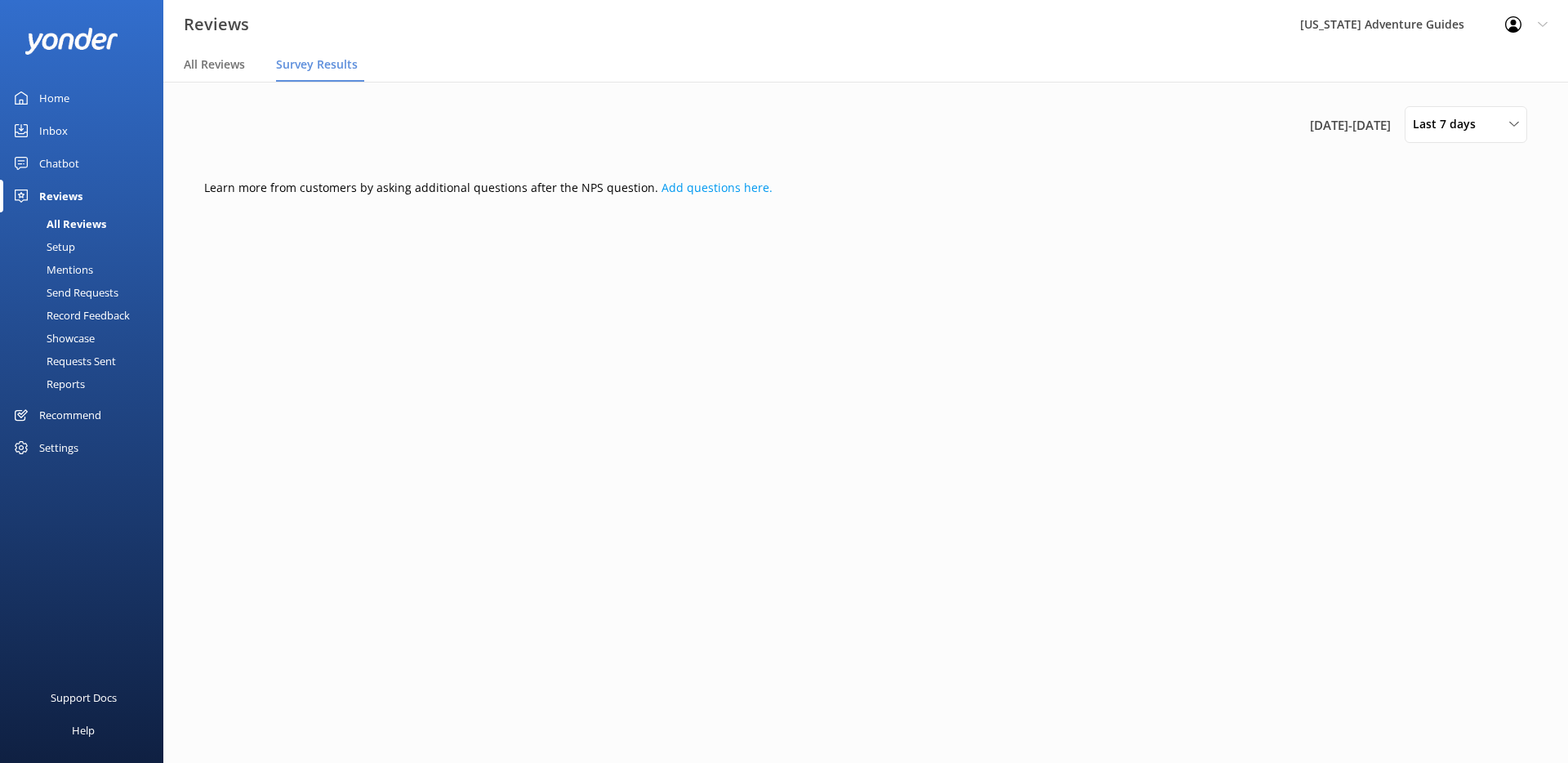
click at [61, 244] on div "Setup" at bounding box center [42, 246] width 66 height 22
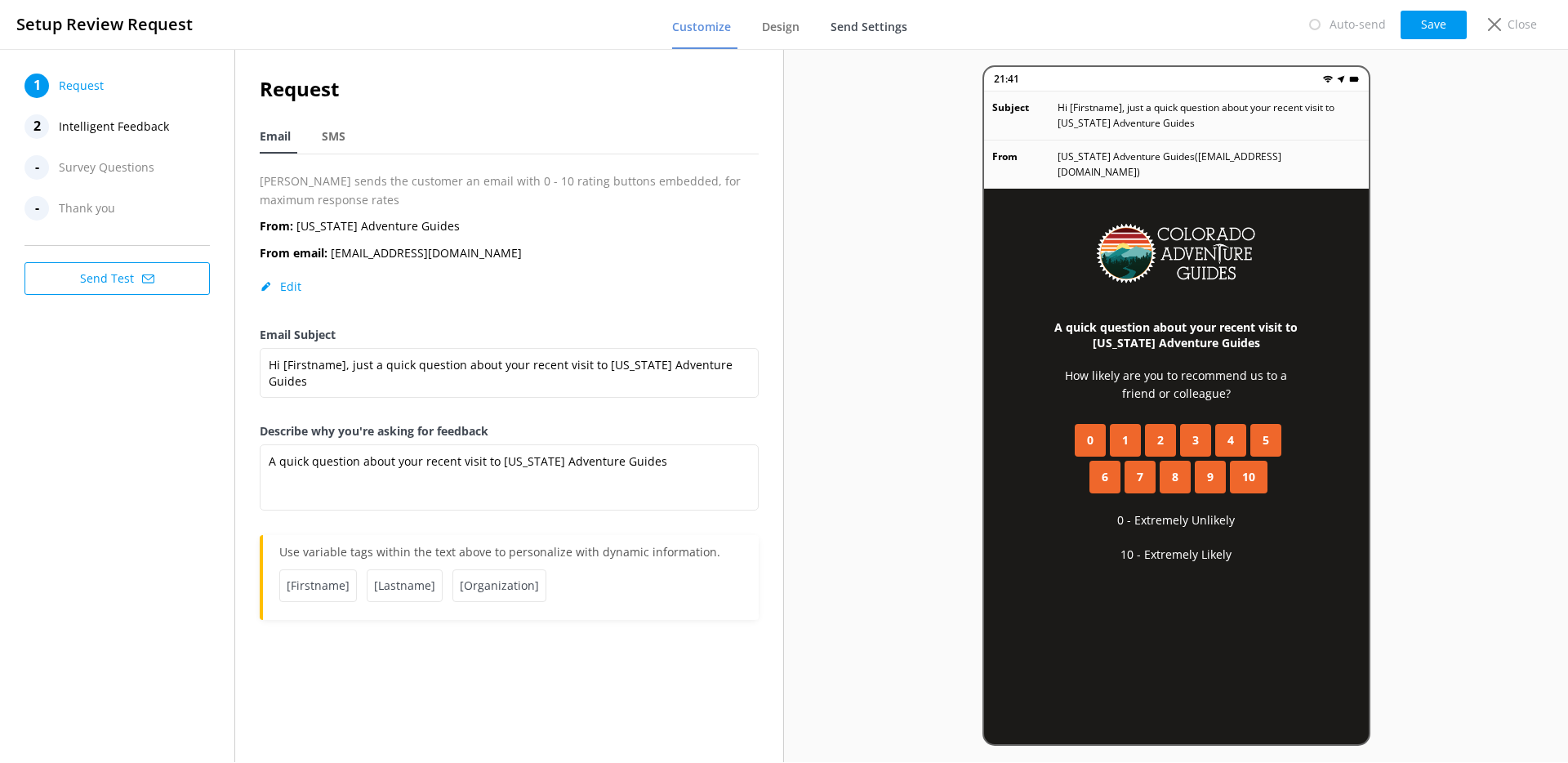
click at [875, 30] on span "Send Settings" at bounding box center [869, 27] width 77 height 17
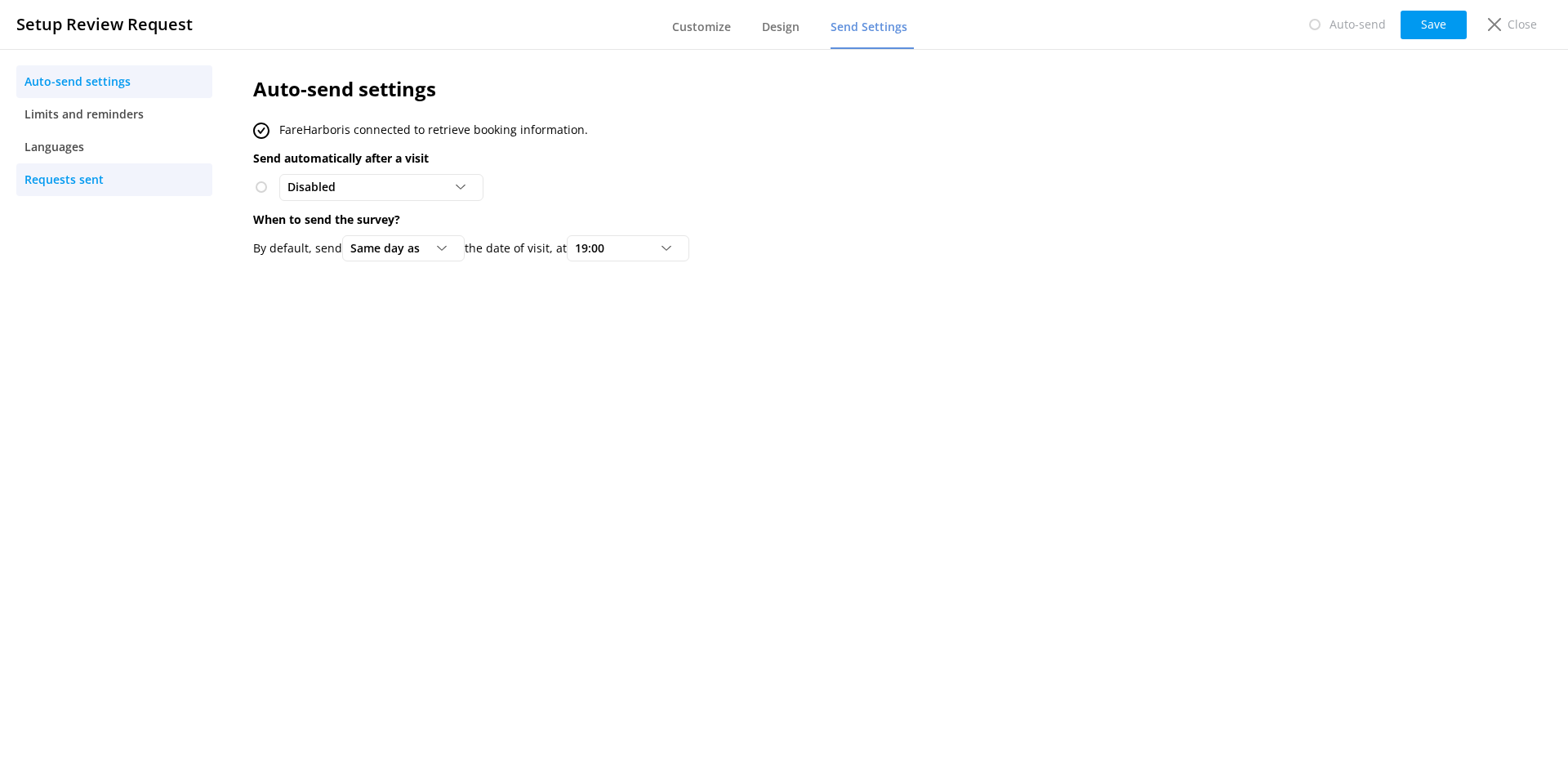
click at [76, 179] on span "Requests sent" at bounding box center [63, 180] width 79 height 18
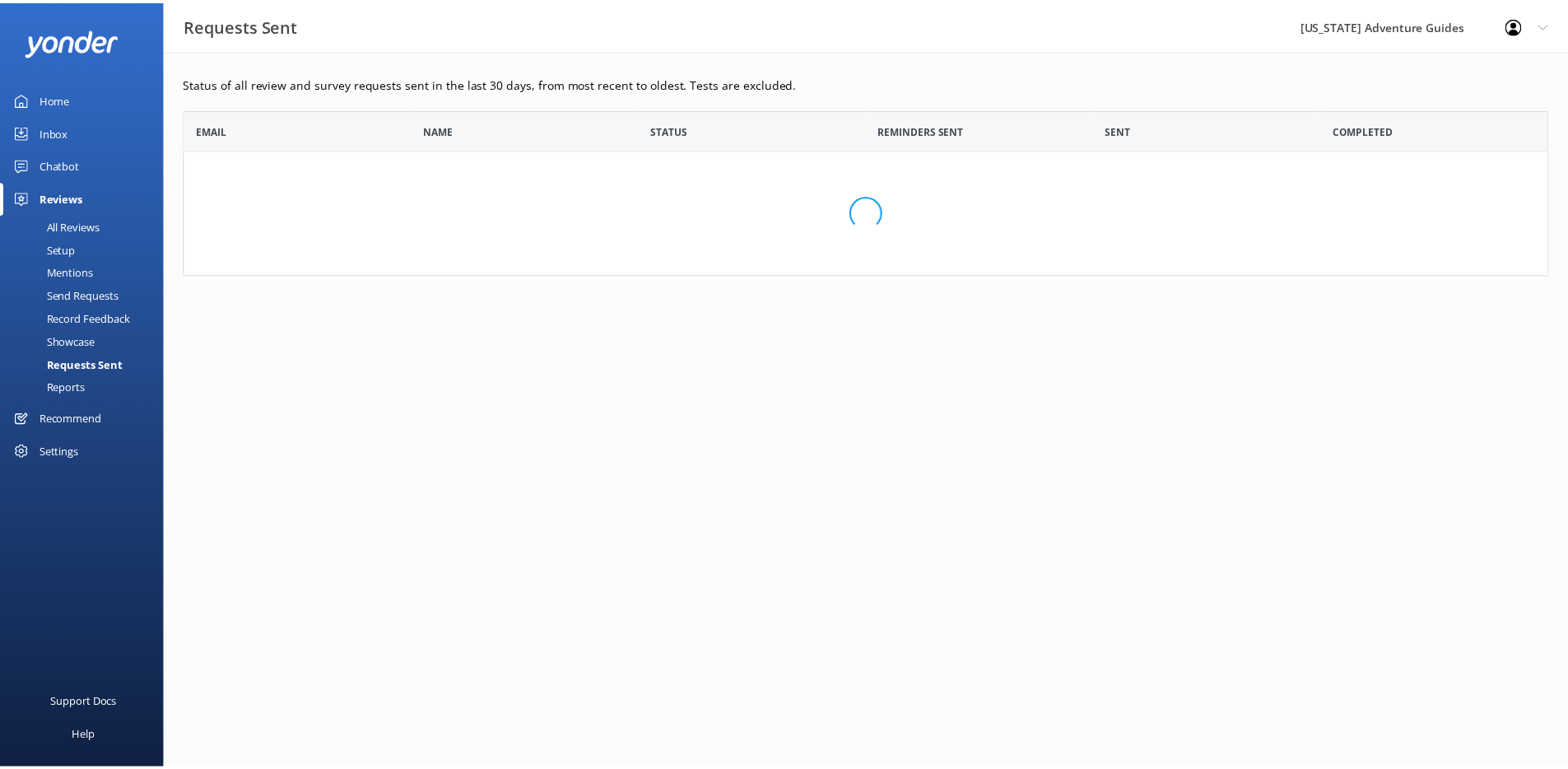
scroll to position [154, 1364]
click at [77, 391] on div "Reports" at bounding box center [48, 387] width 75 height 23
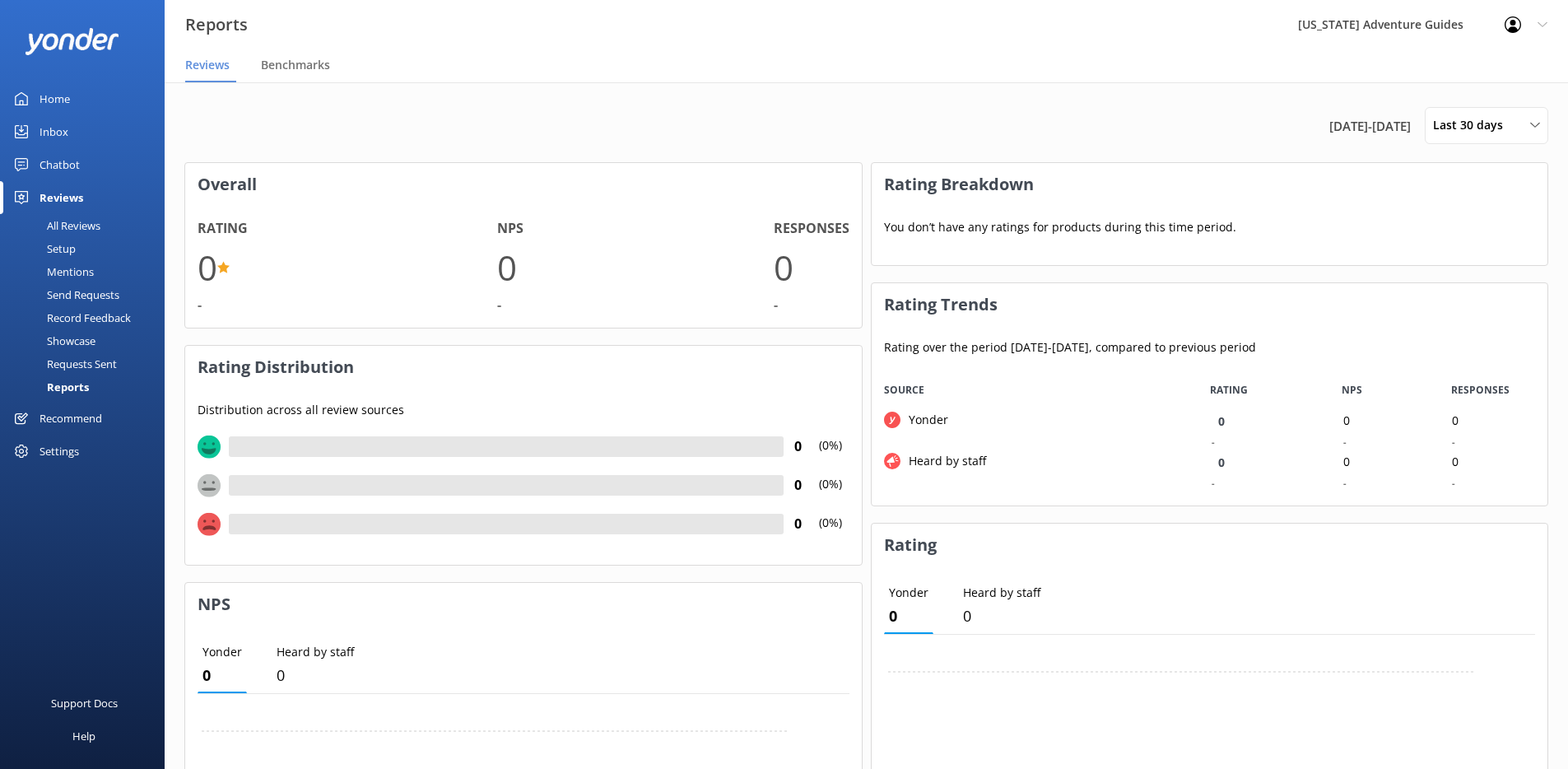
scroll to position [123, 663]
click at [55, 123] on div "Inbox" at bounding box center [54, 131] width 29 height 33
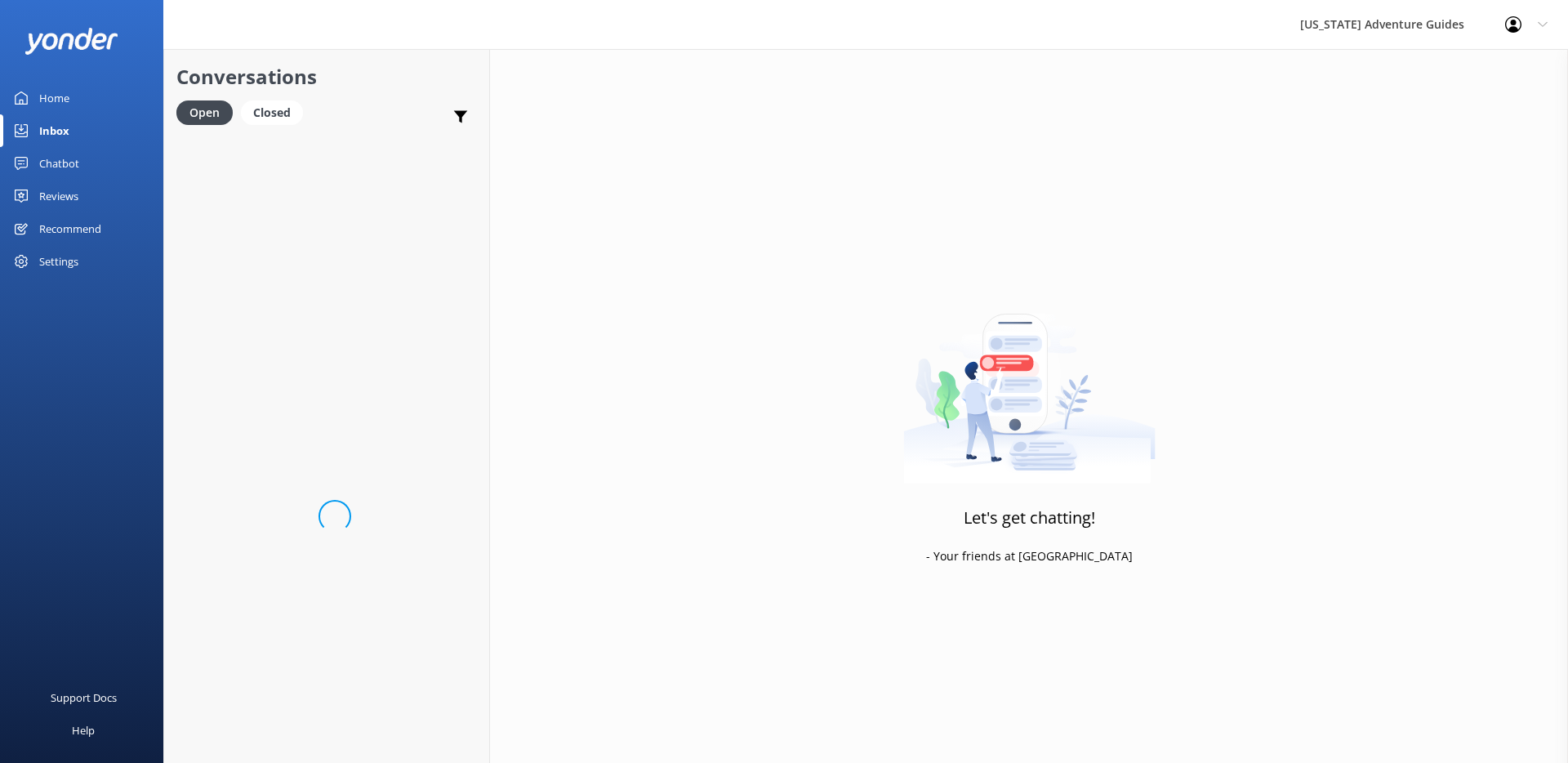
click at [54, 106] on div "Home" at bounding box center [54, 97] width 30 height 32
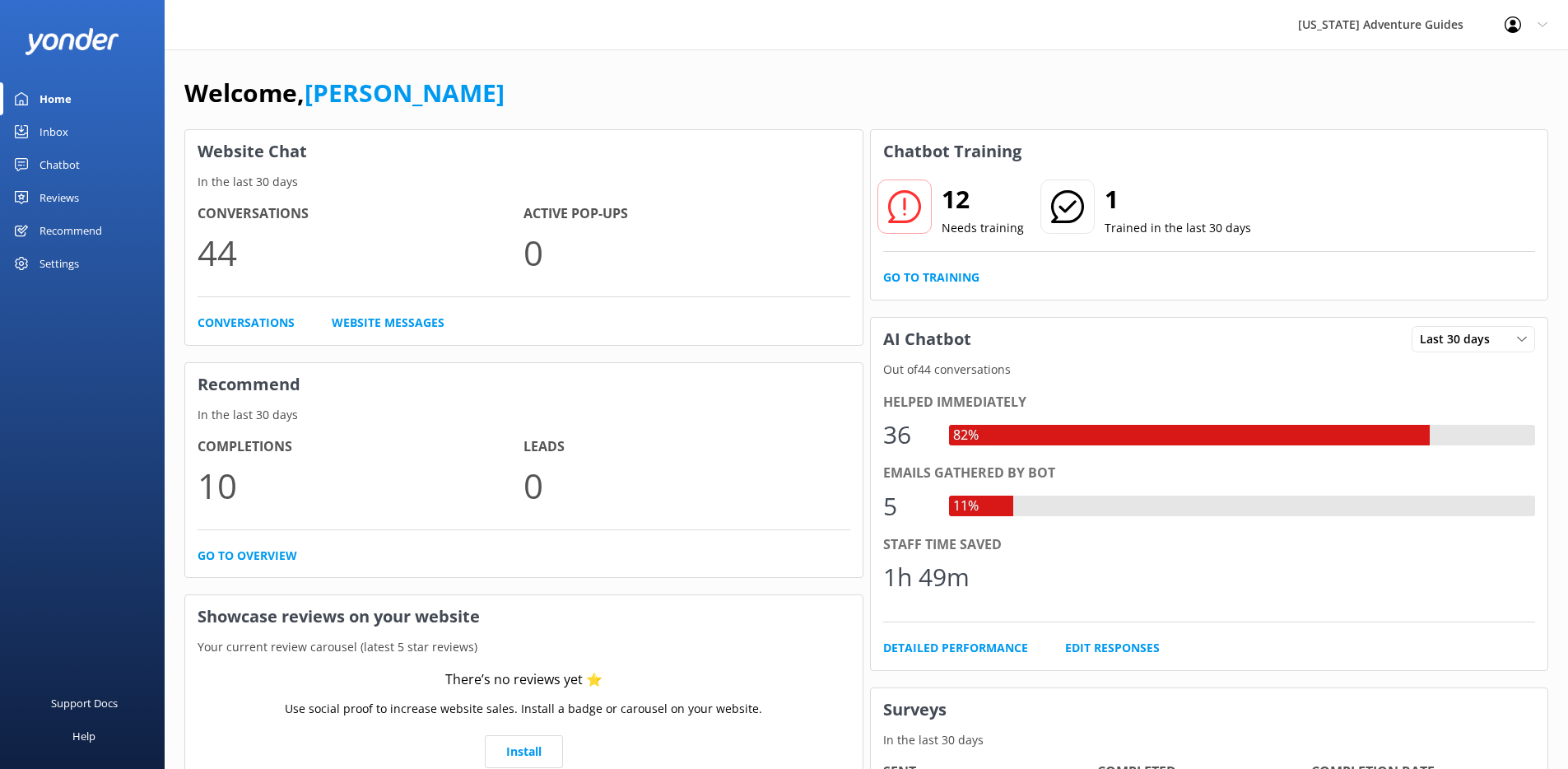
scroll to position [132, 0]
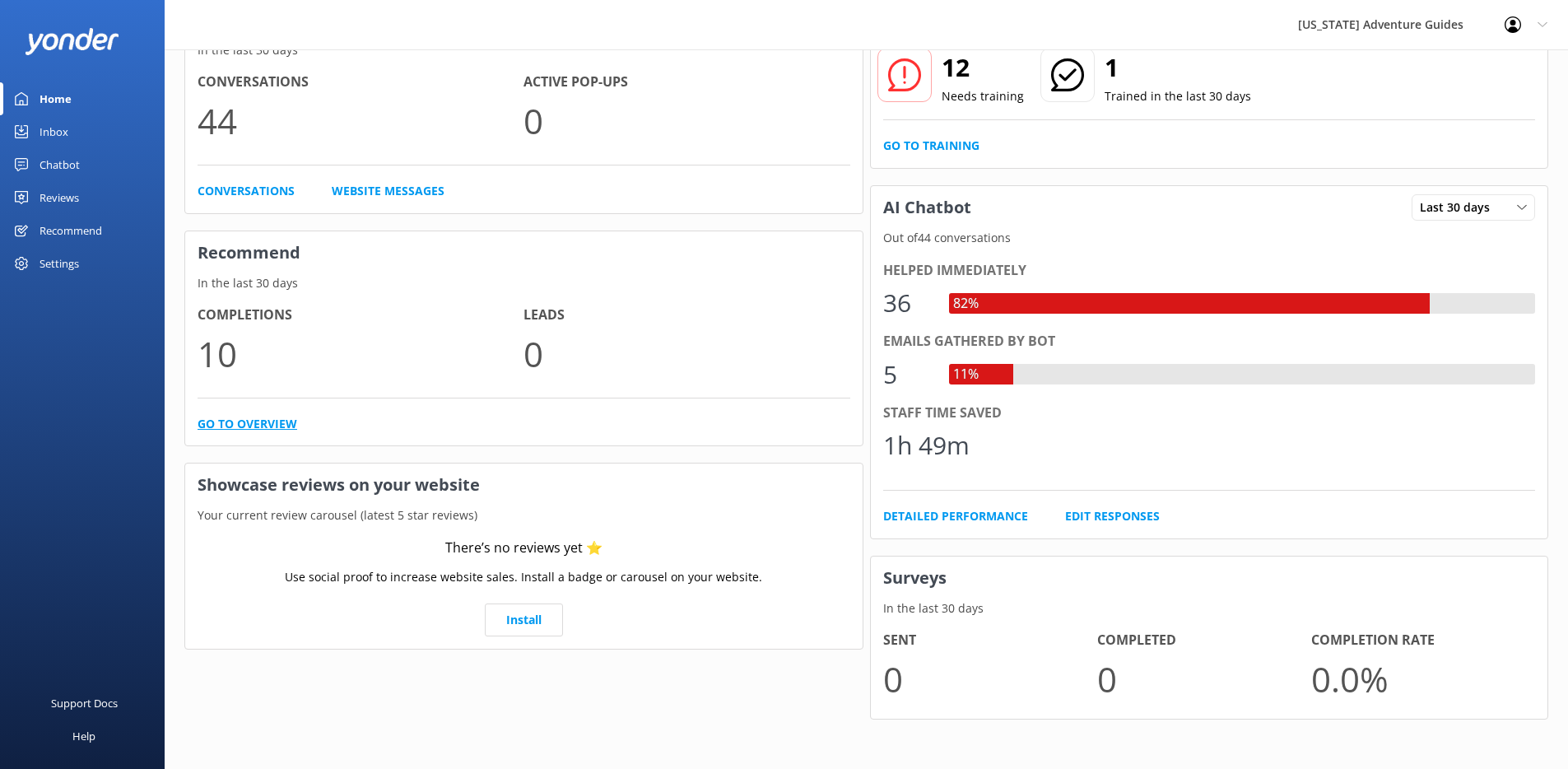
click at [277, 421] on link "Go to overview" at bounding box center [247, 424] width 100 height 18
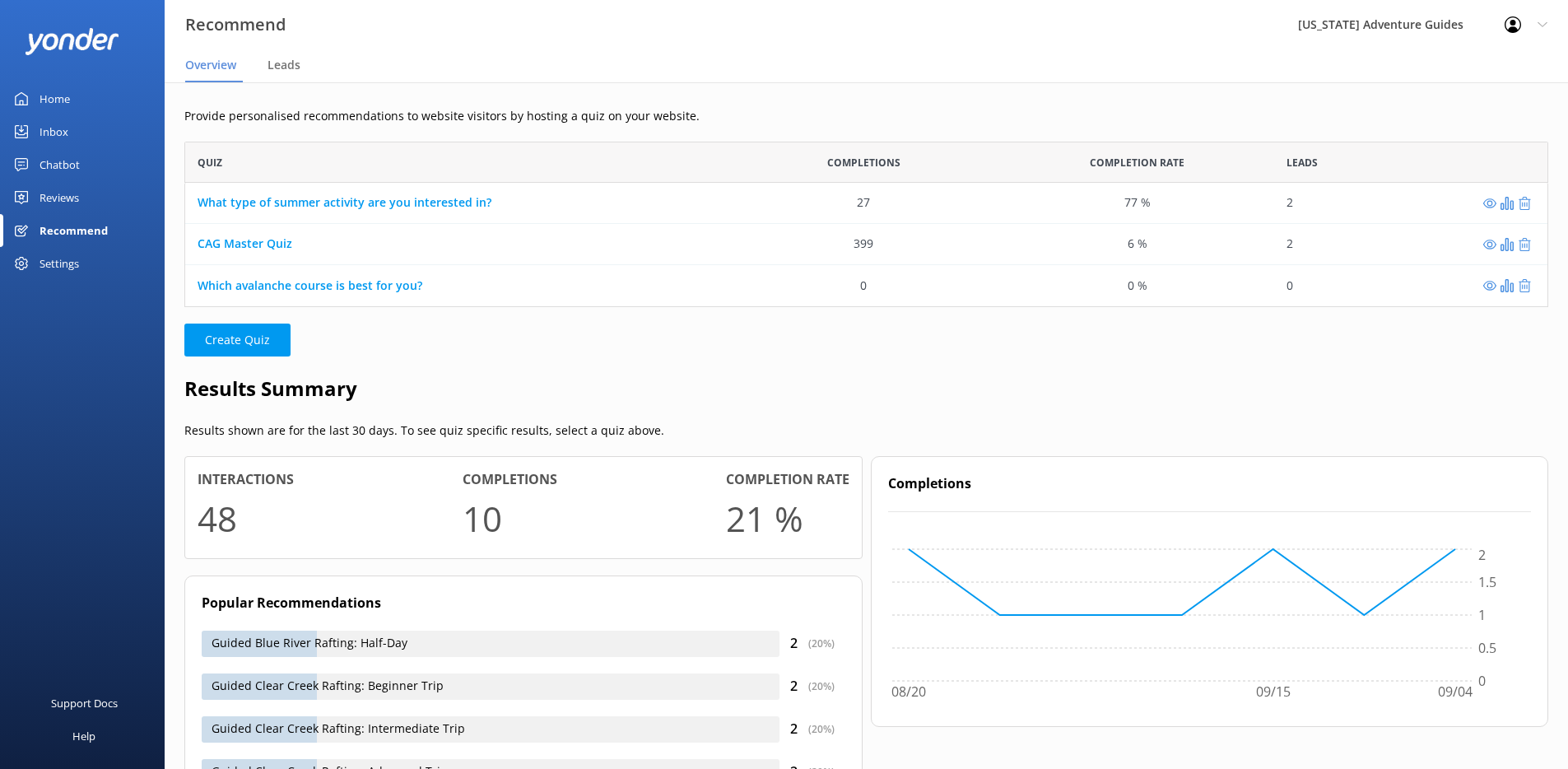
click at [65, 91] on div "Home" at bounding box center [55, 98] width 30 height 33
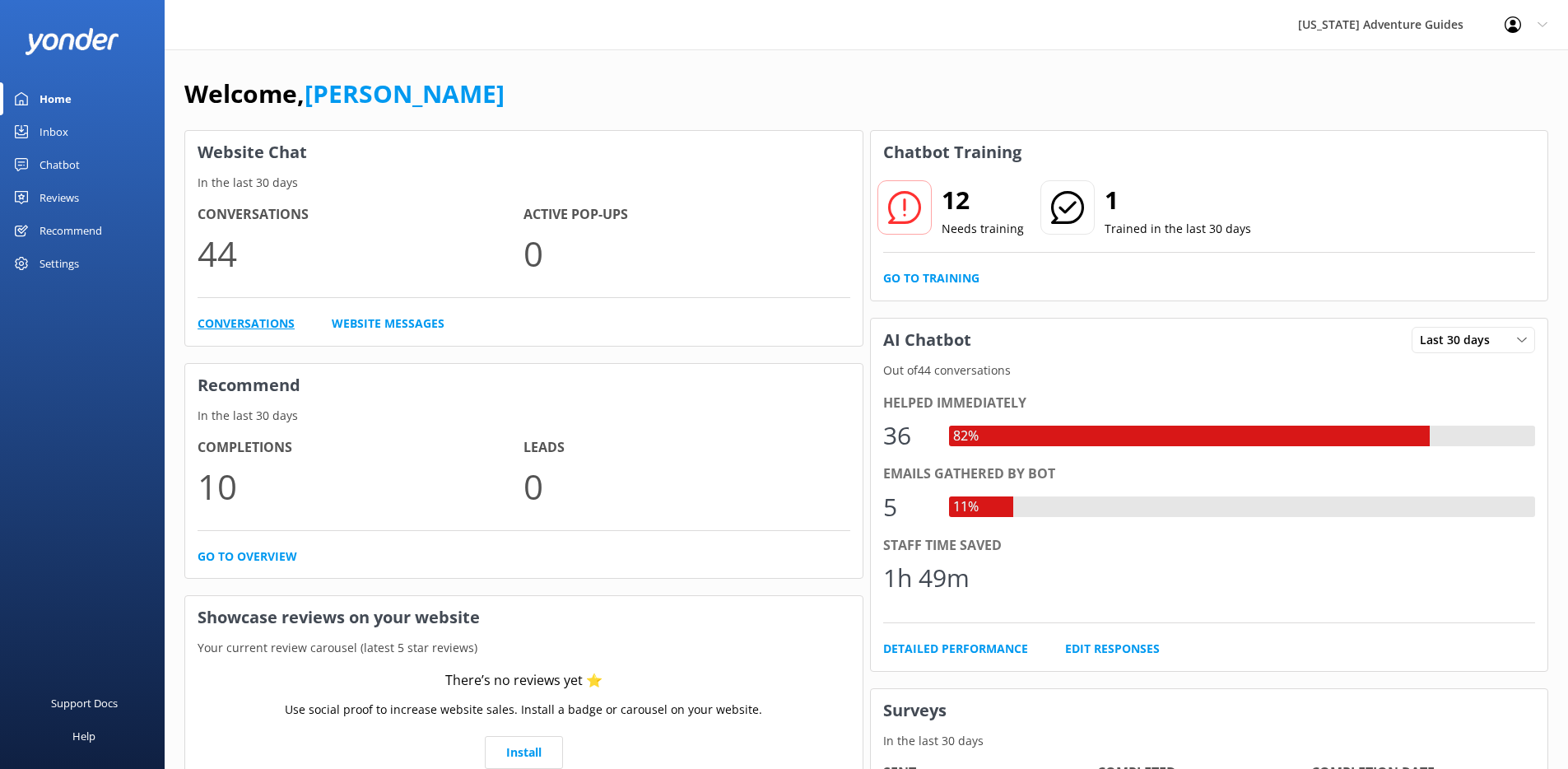
click at [257, 323] on link "Conversations" at bounding box center [247, 324] width 97 height 18
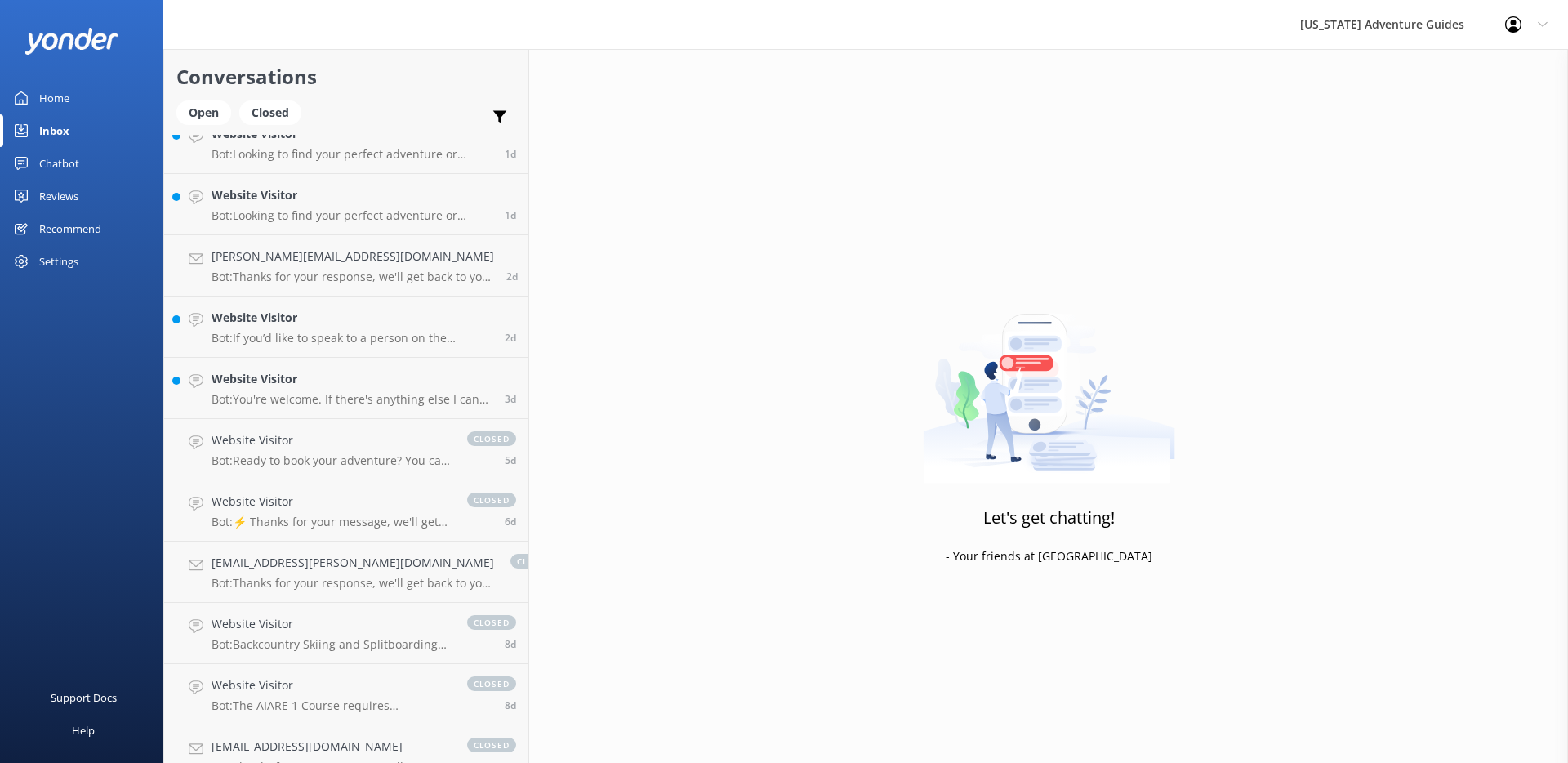
scroll to position [338, 0]
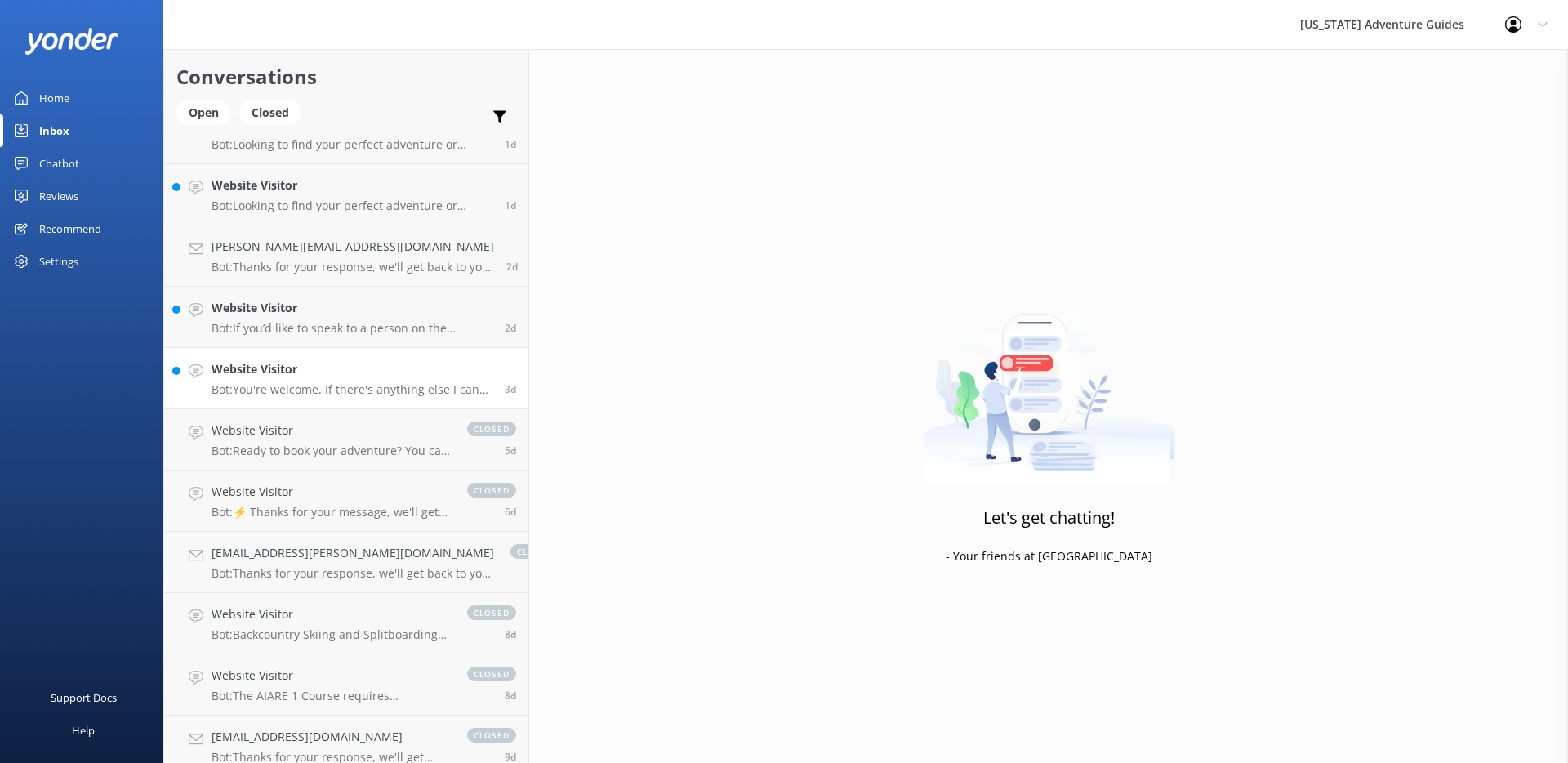
click at [354, 369] on h4 "Website Visitor" at bounding box center [352, 369] width 281 height 18
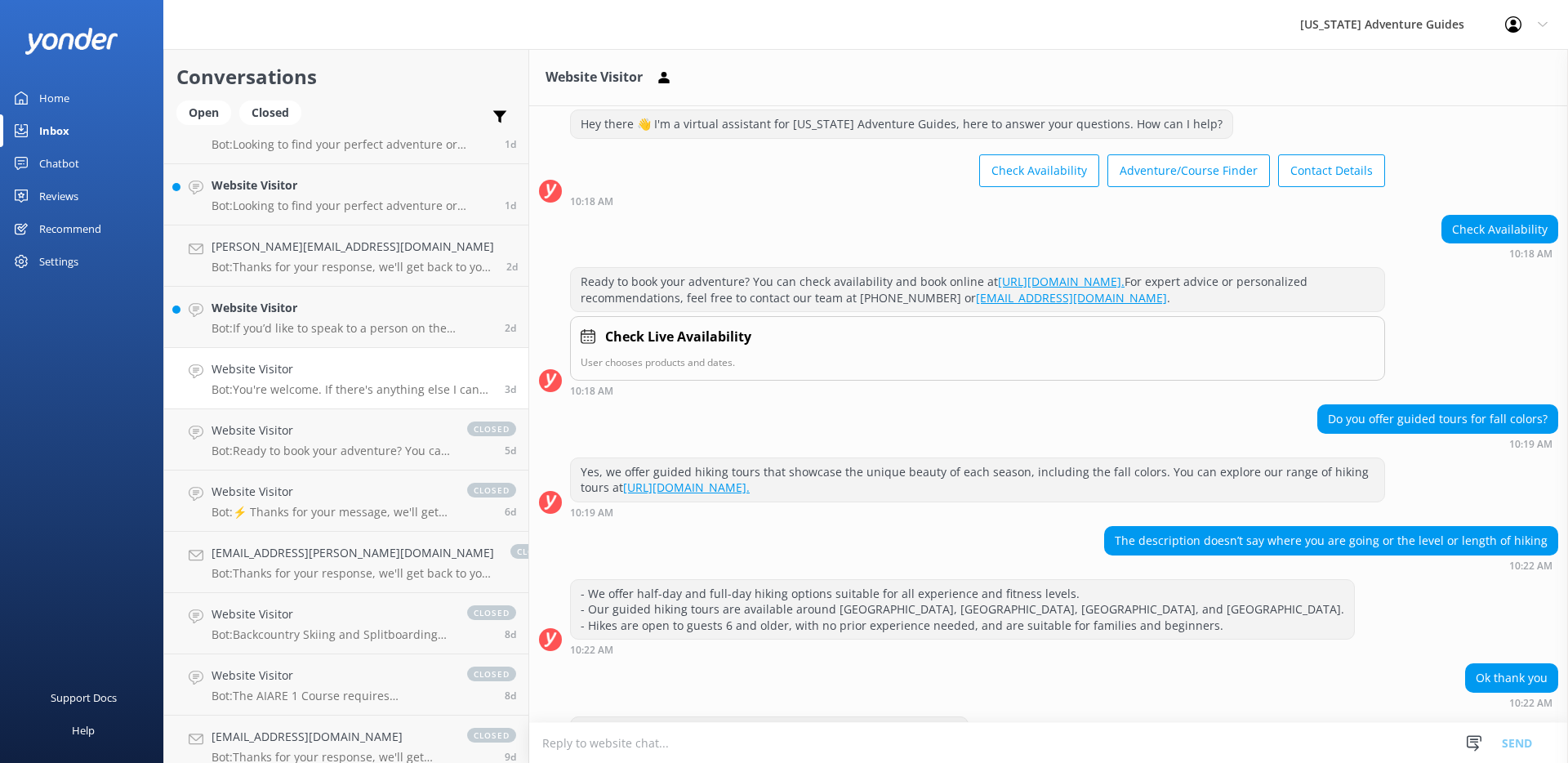
scroll to position [102, 0]
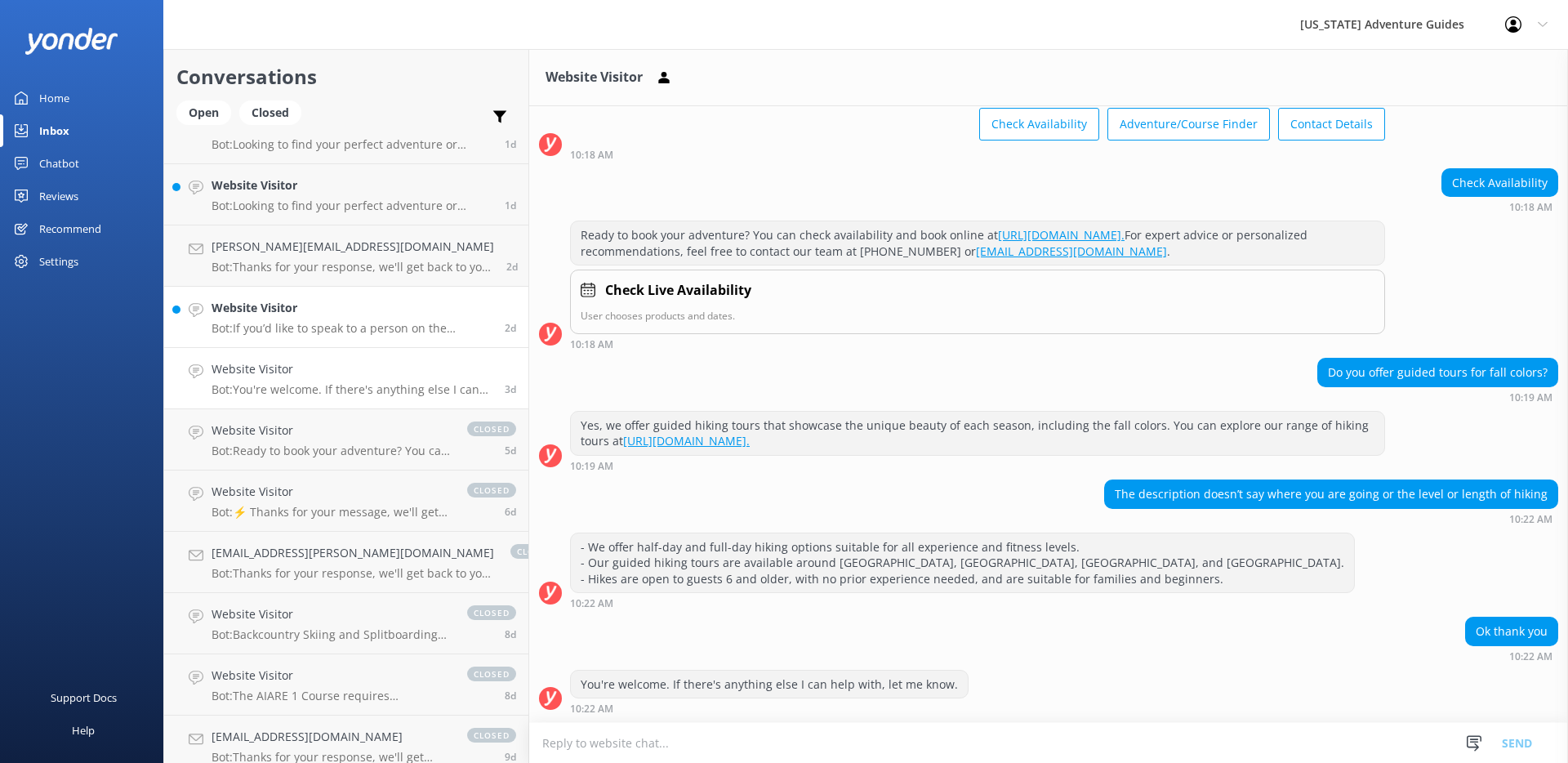
click at [359, 322] on p "Bot: If you’d like to speak to a person on the [US_STATE] Adventure Guides team…" at bounding box center [352, 329] width 281 height 15
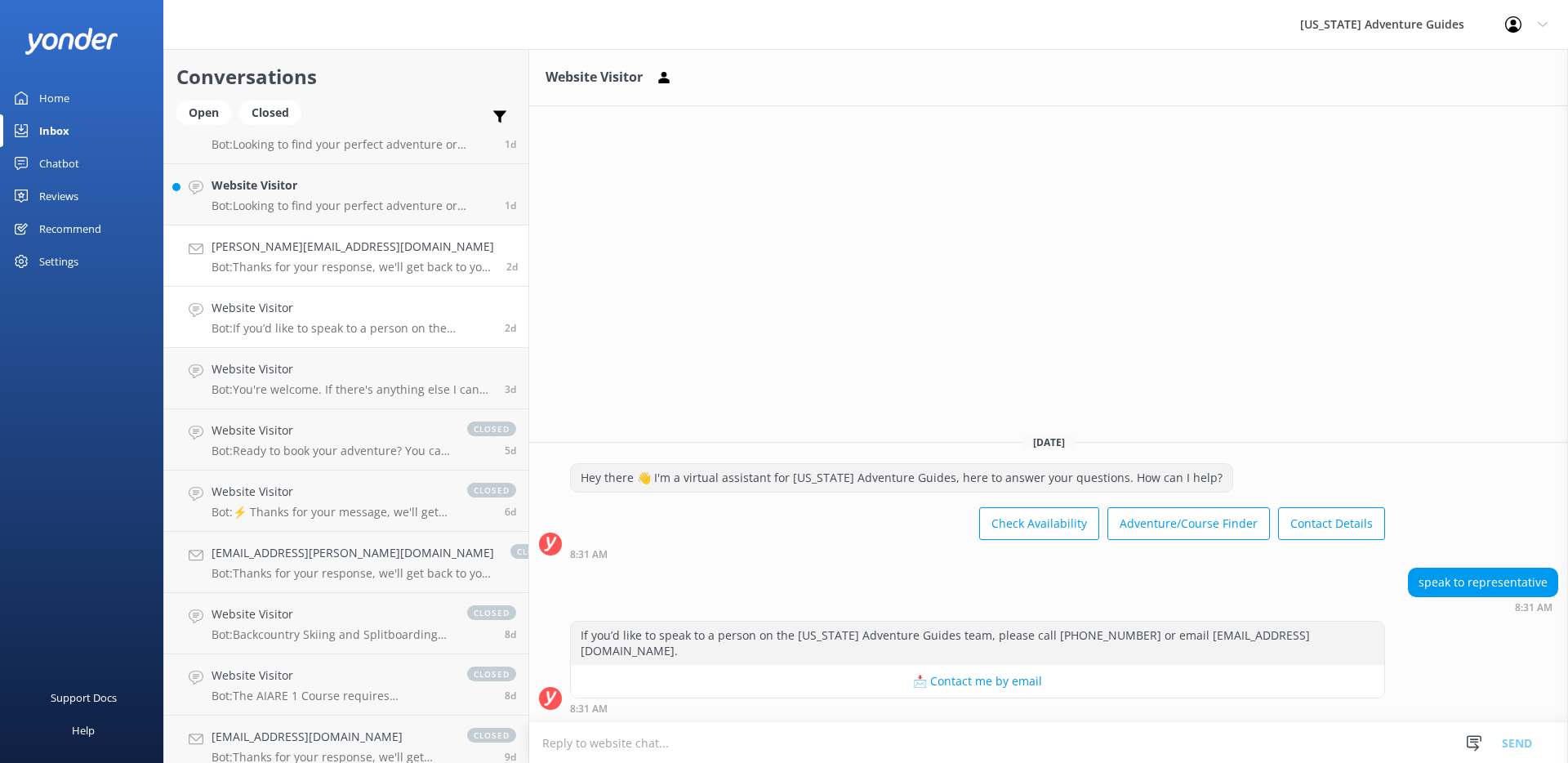
click at [354, 265] on p "Bot: Thanks for your response, we'll get back to you as soon as we can during o…" at bounding box center [353, 267] width 283 height 15
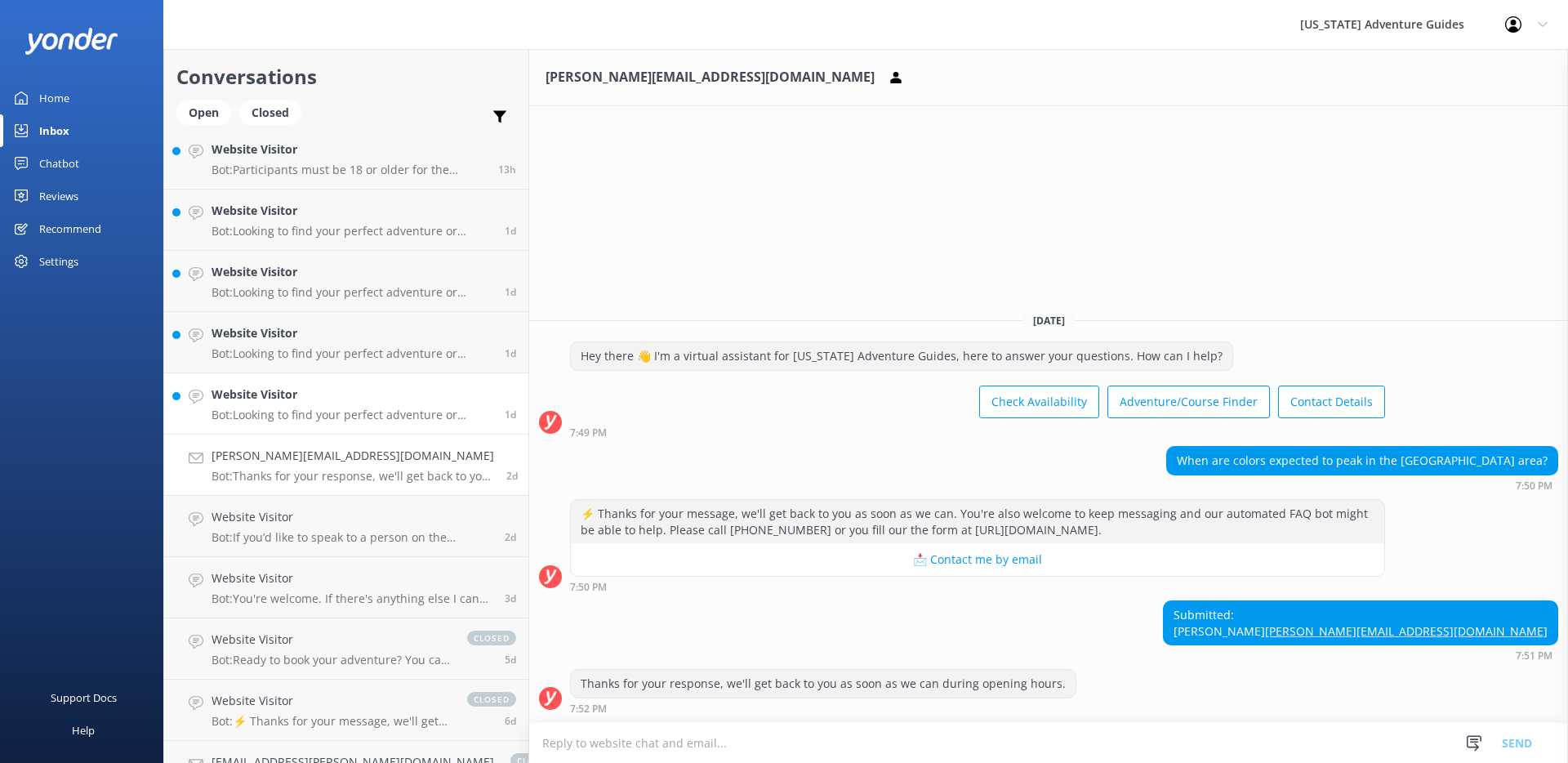
scroll to position [165, 0]
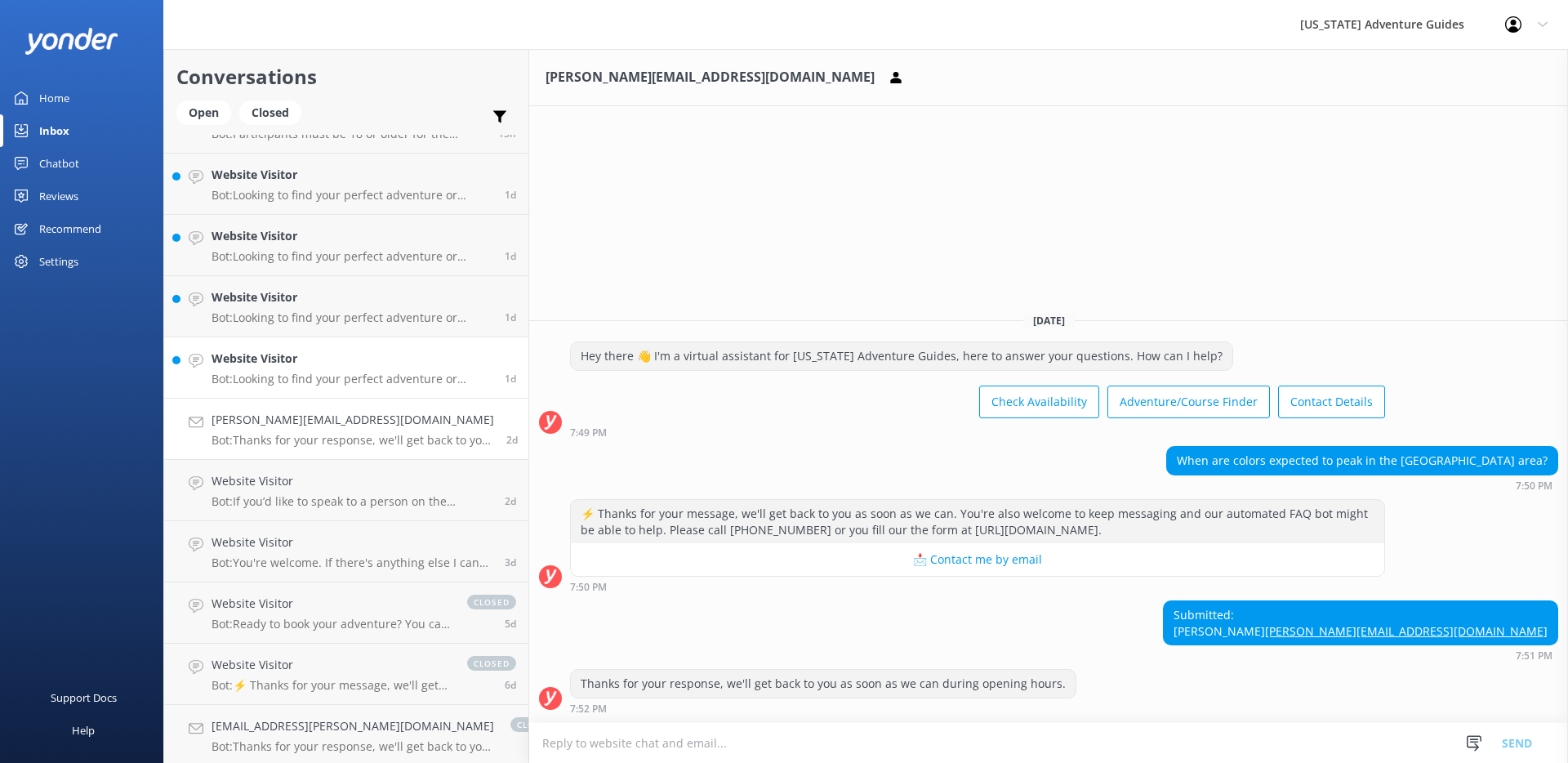
click at [342, 358] on h4 "Website Visitor" at bounding box center [352, 359] width 281 height 18
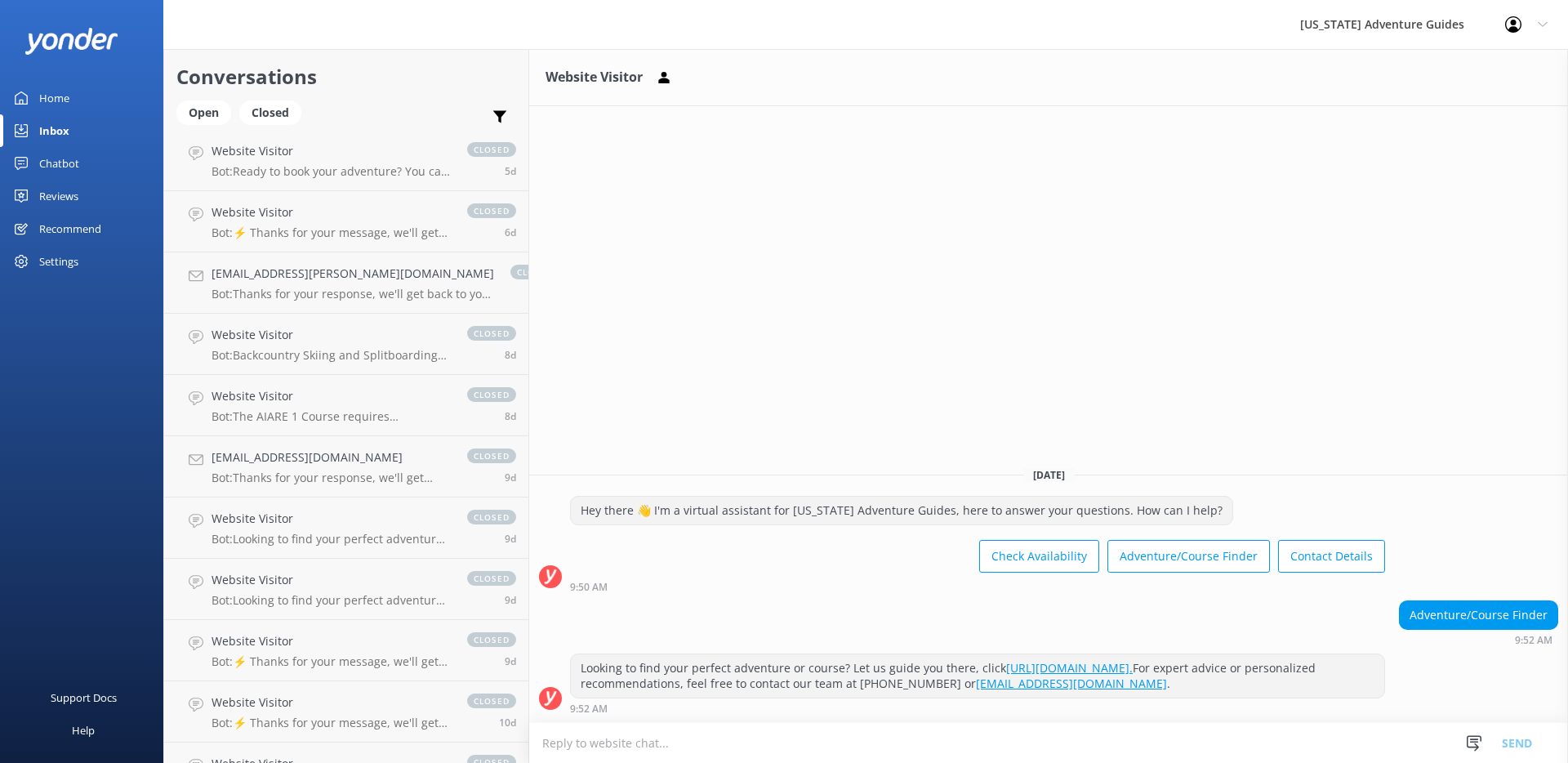
scroll to position [611, 0]
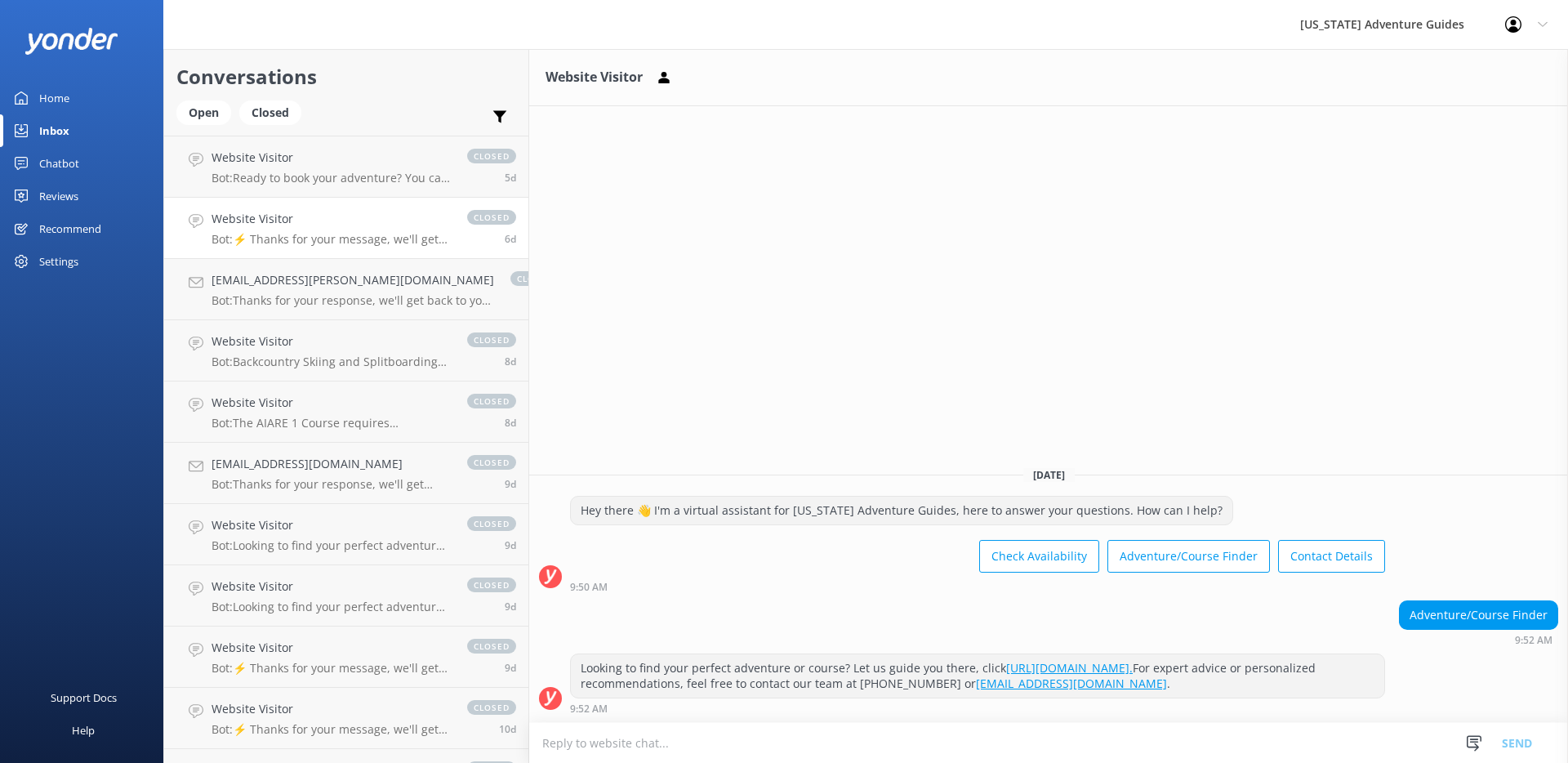
click at [318, 222] on h4 "Website Visitor" at bounding box center [331, 219] width 240 height 18
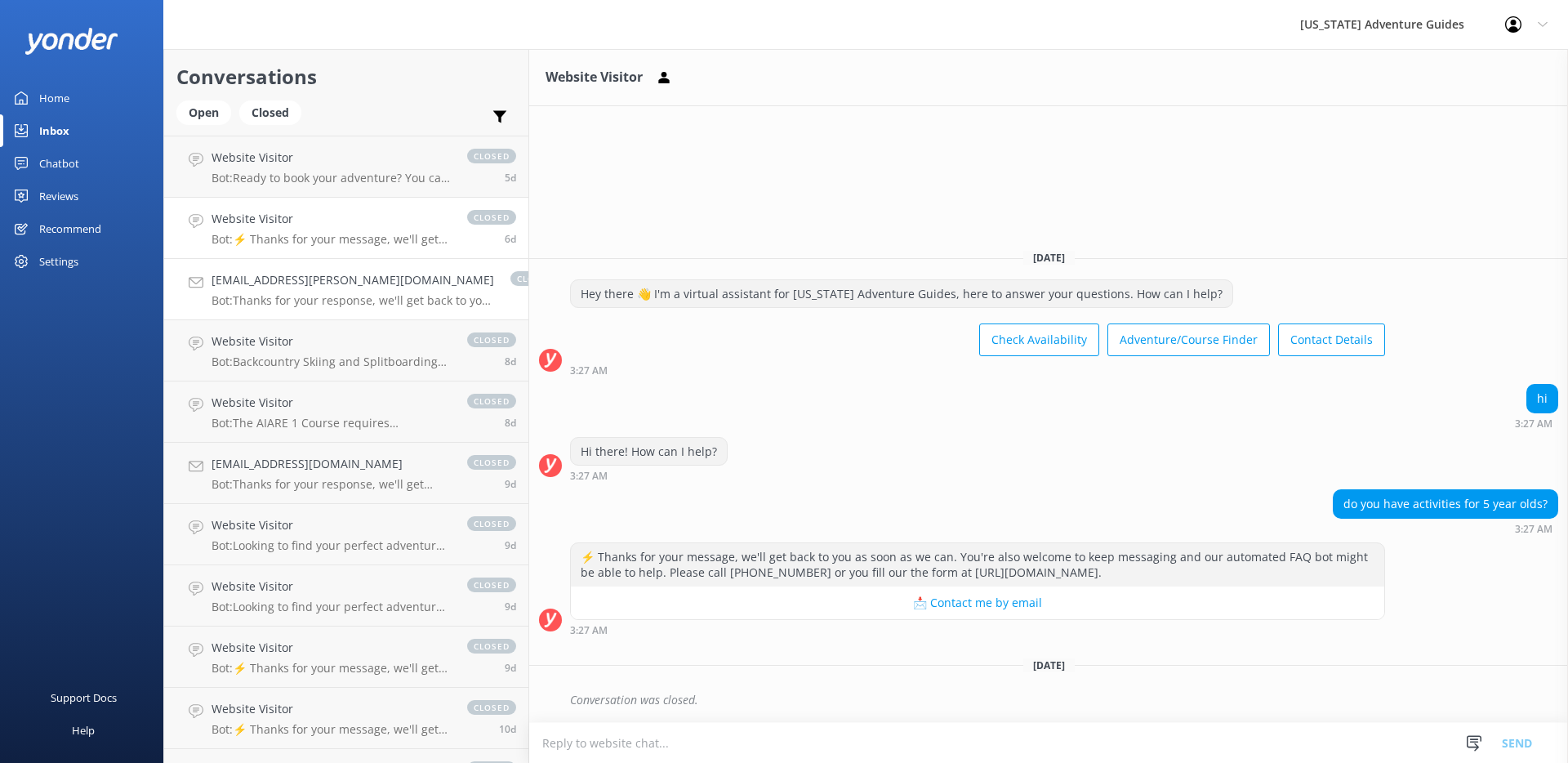
click at [309, 287] on h4 "[EMAIL_ADDRESS][PERSON_NAME][DOMAIN_NAME]" at bounding box center [353, 280] width 283 height 18
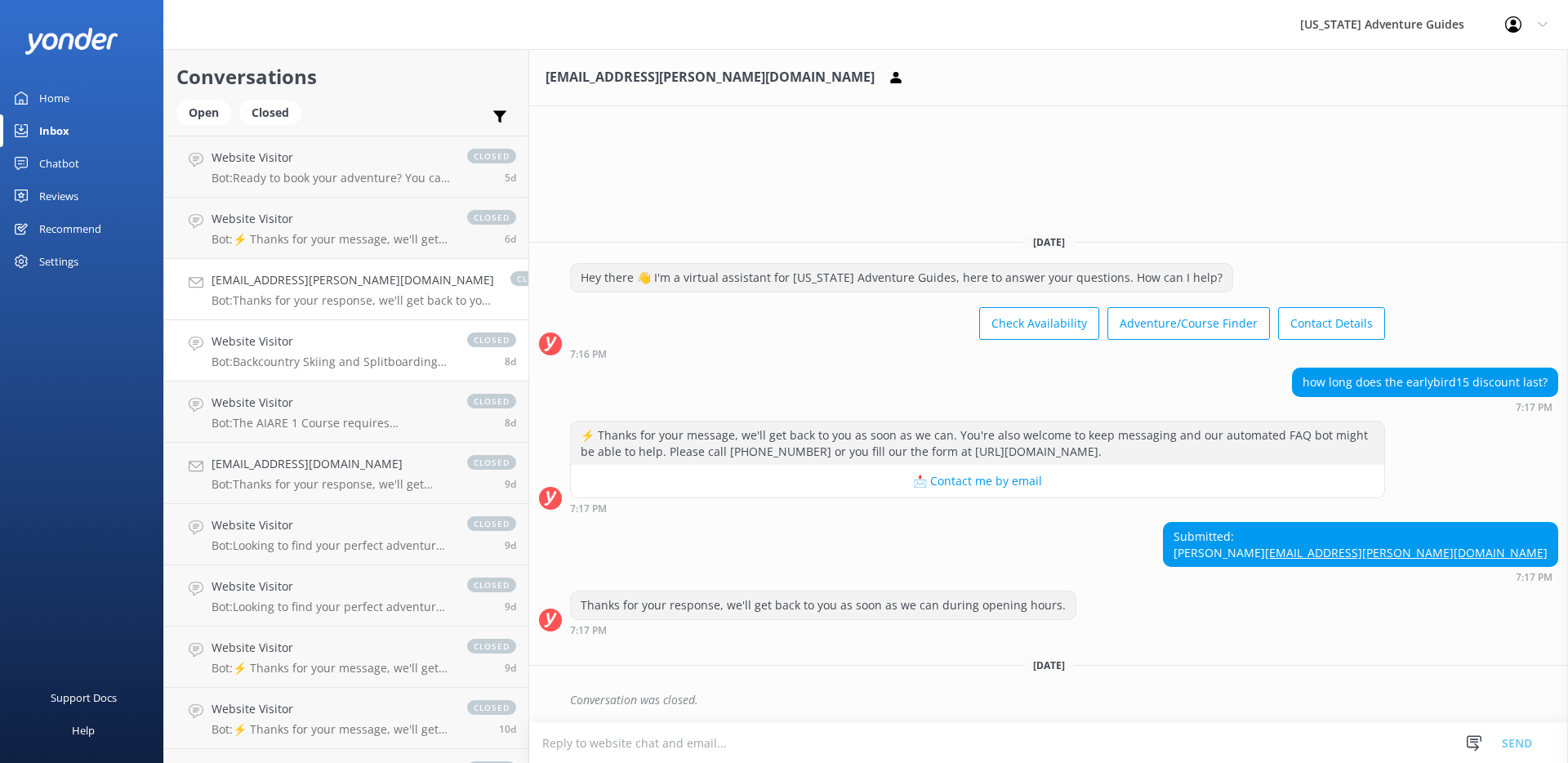
click at [349, 356] on p "Bot: Backcountry Skiing and Splitboarding trips typically operate from December…" at bounding box center [331, 362] width 240 height 15
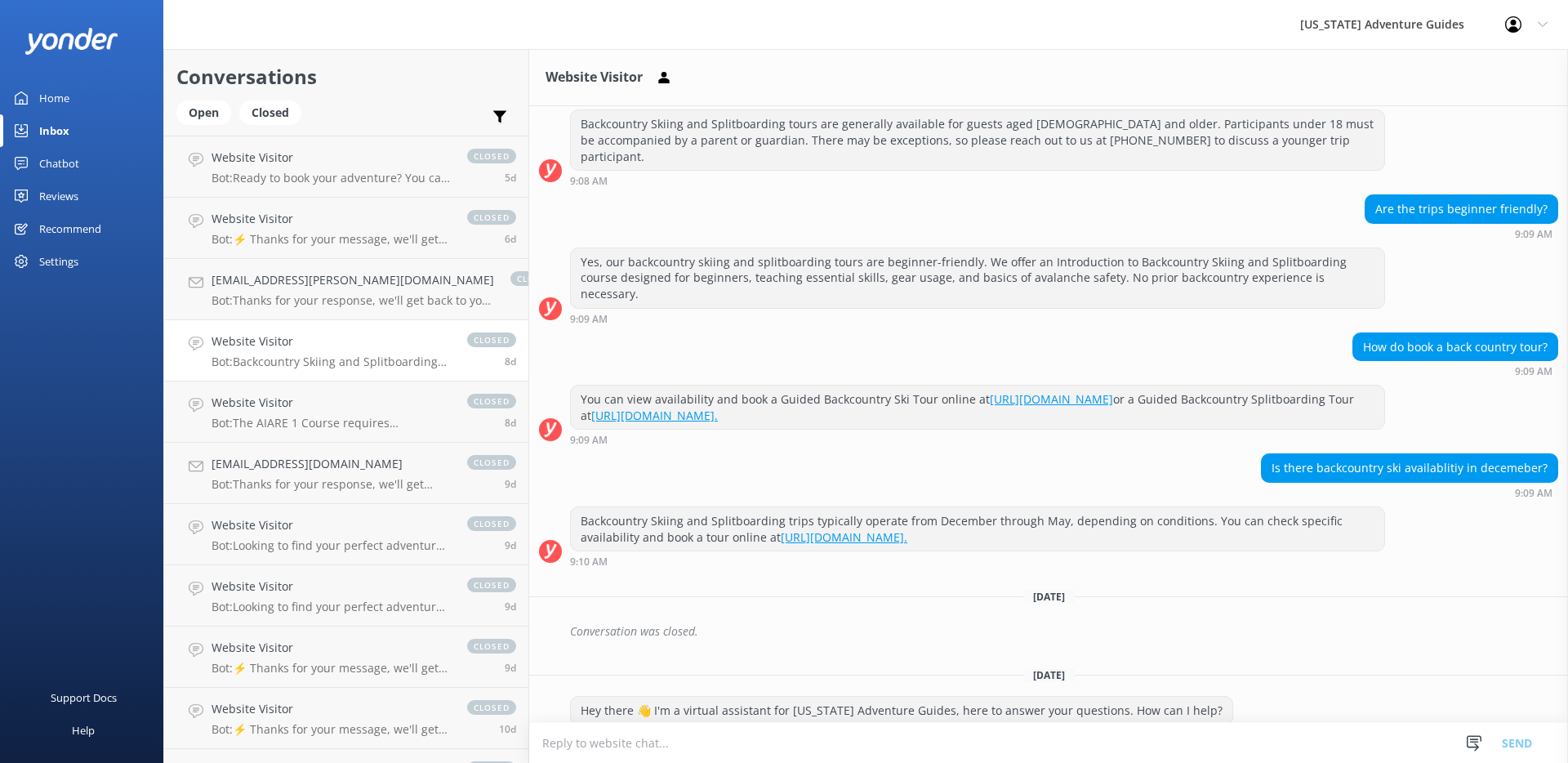
scroll to position [6059, 0]
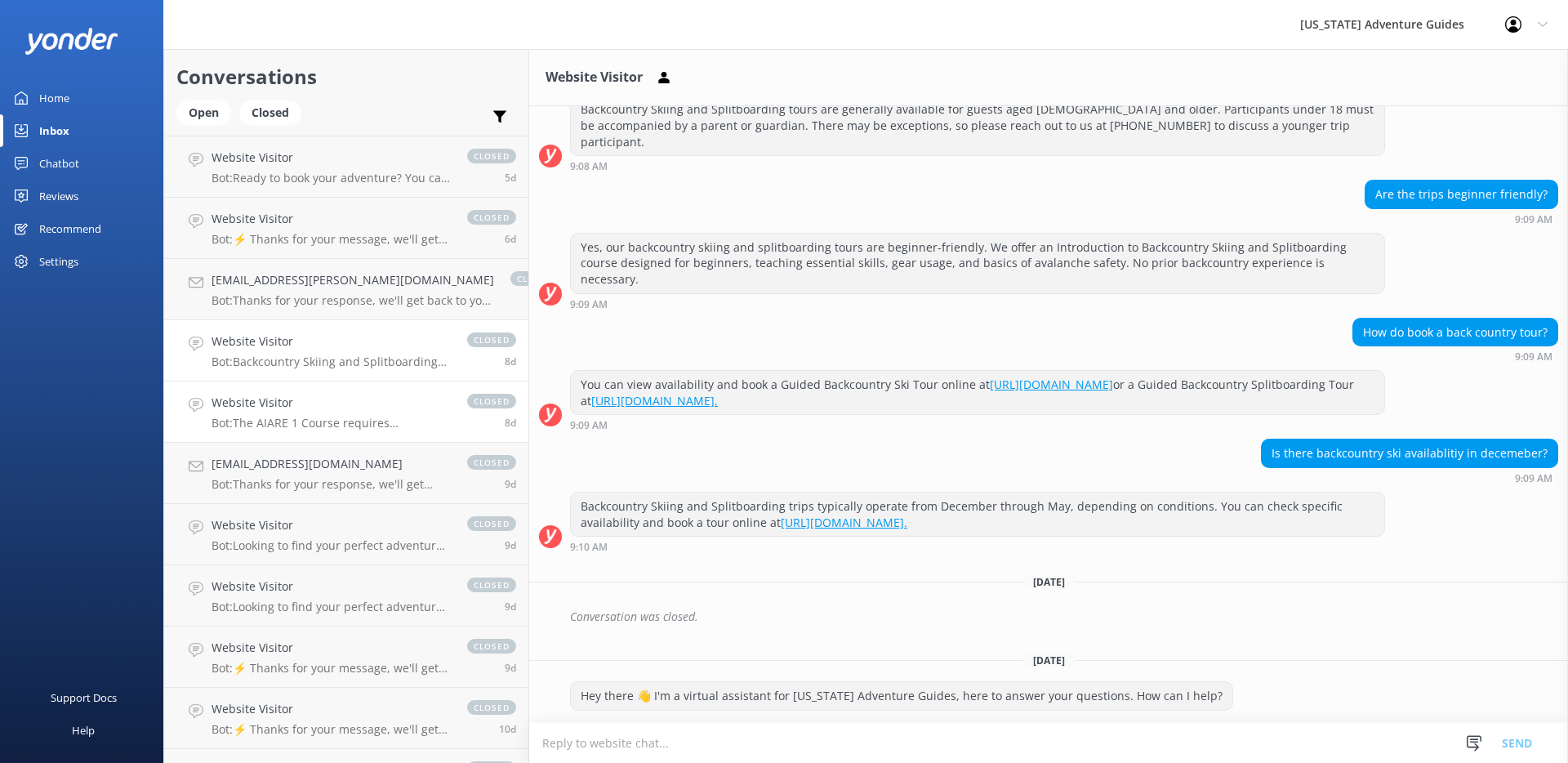
click at [367, 412] on h4 "Website Visitor" at bounding box center [331, 403] width 240 height 18
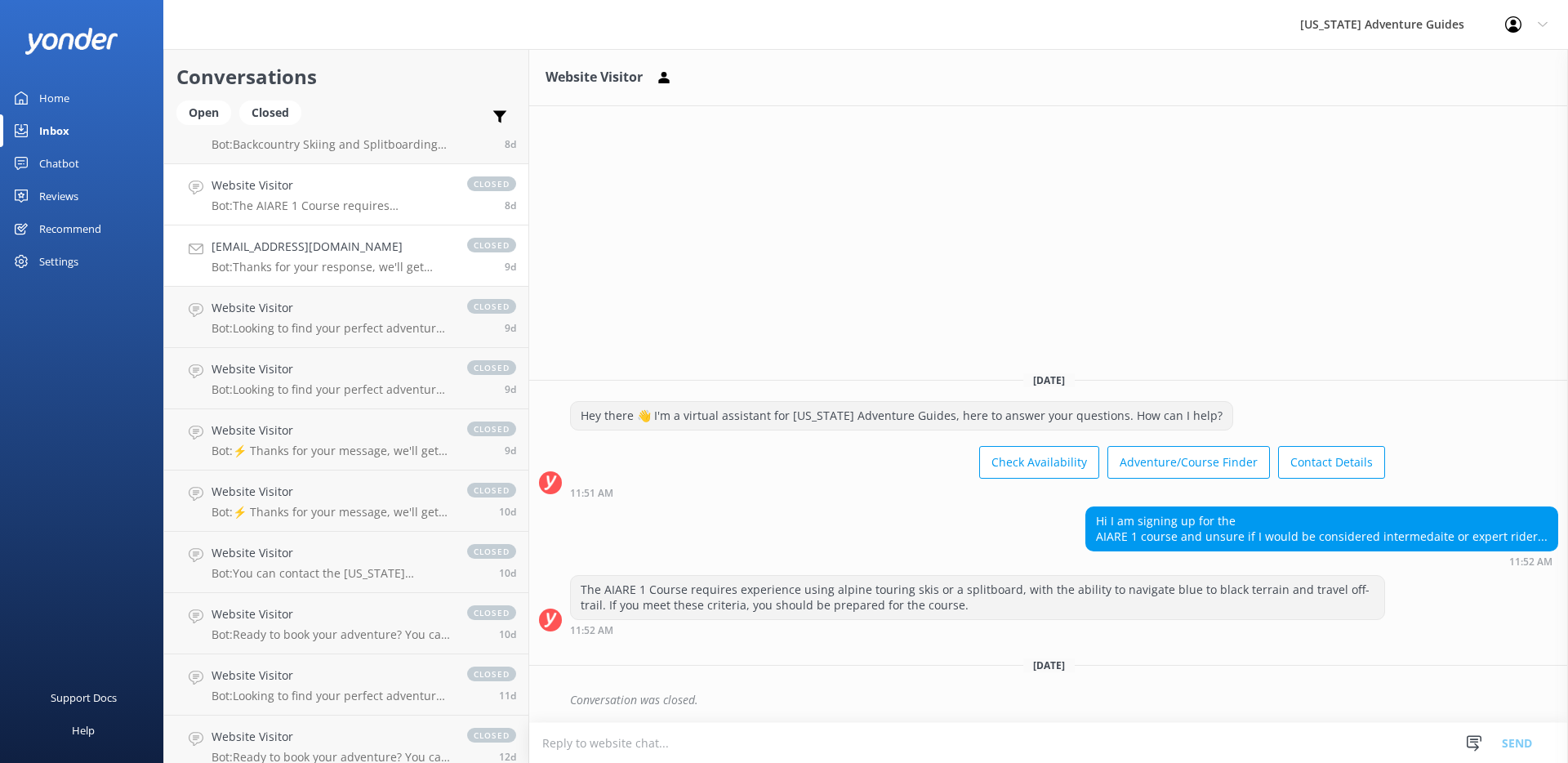
scroll to position [855, 0]
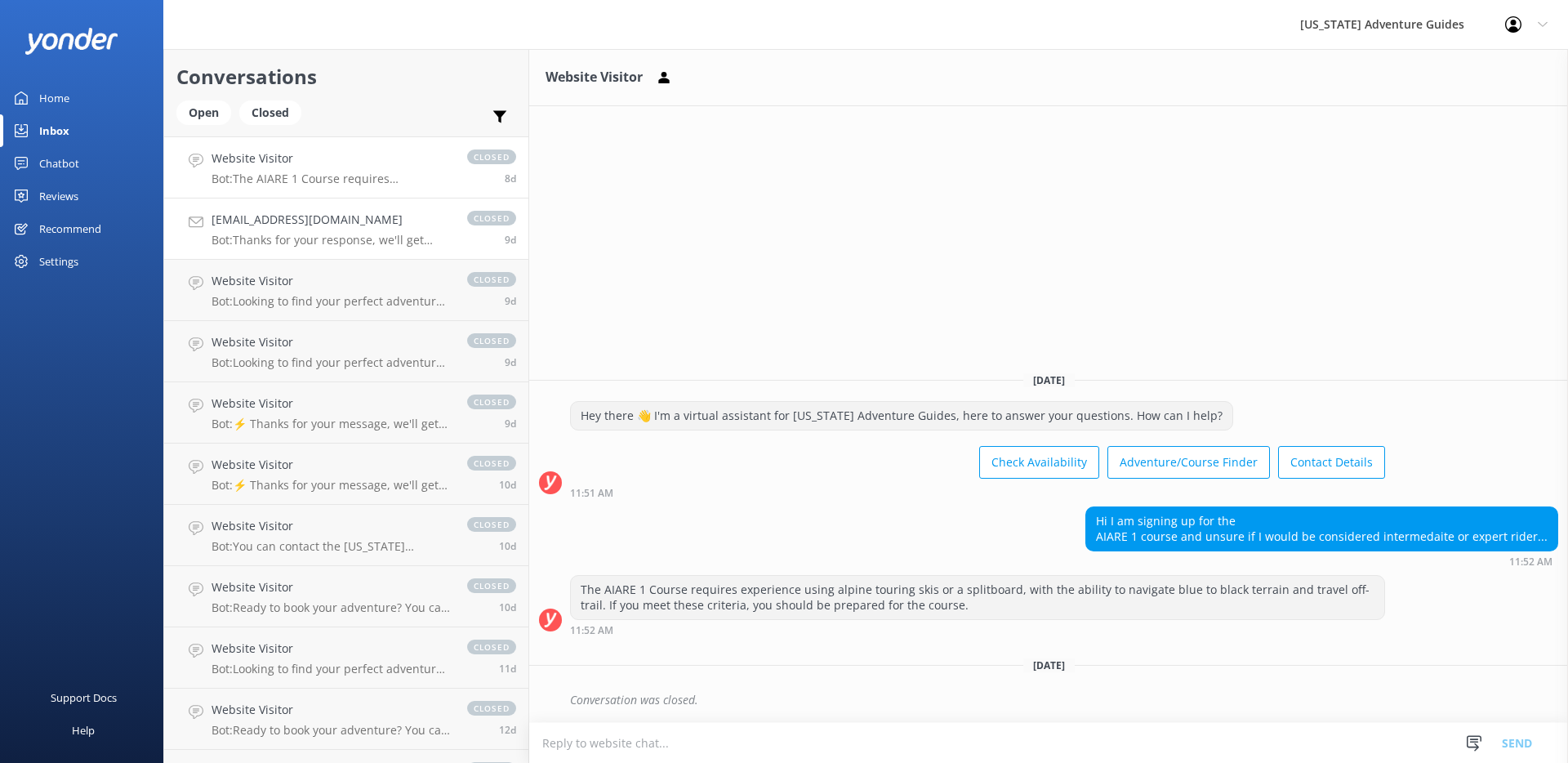
click at [340, 216] on h4 "[EMAIL_ADDRESS][DOMAIN_NAME]" at bounding box center [331, 220] width 240 height 18
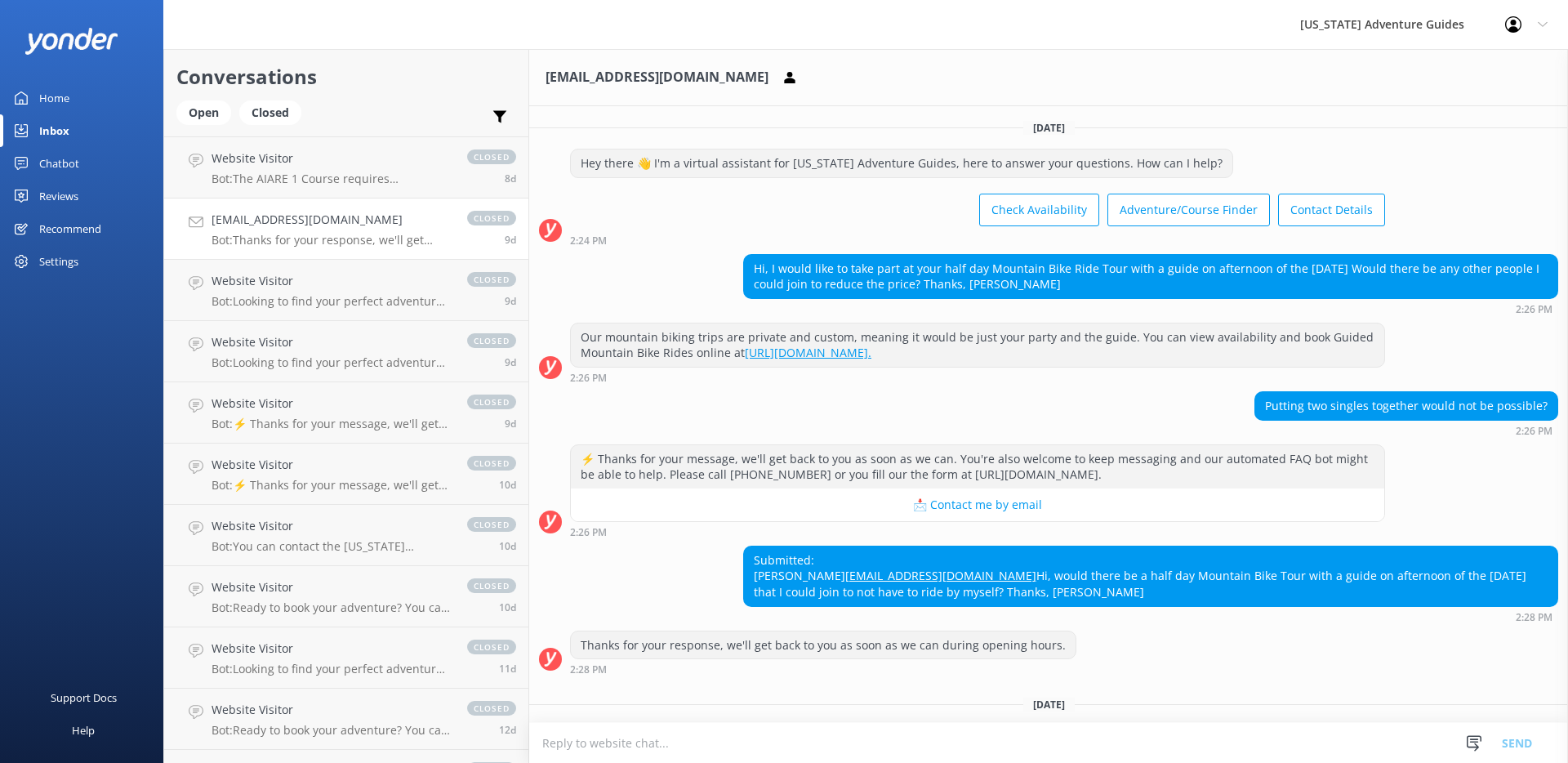
scroll to position [56, 0]
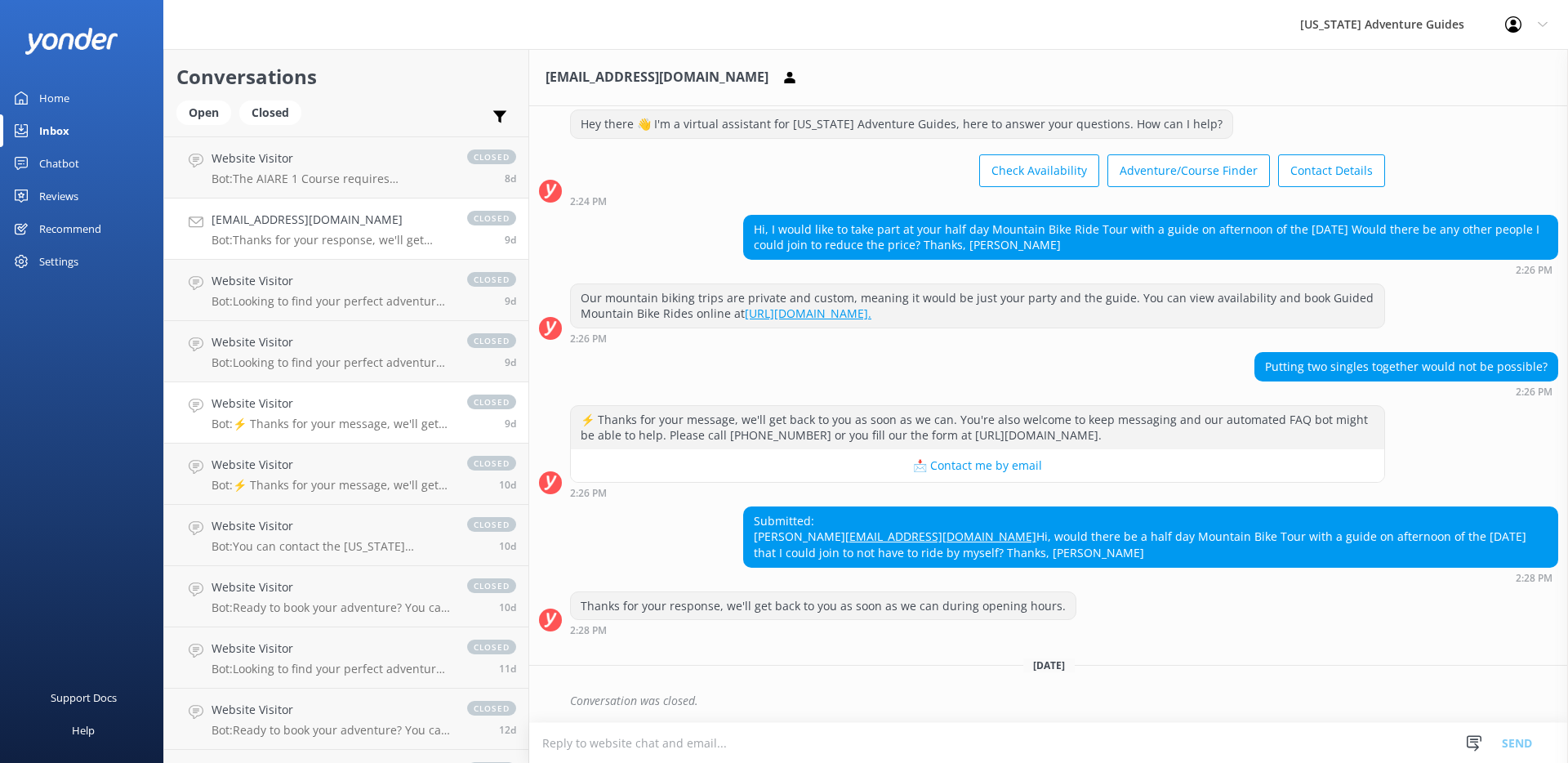
click at [275, 404] on h4 "Website Visitor" at bounding box center [331, 404] width 240 height 18
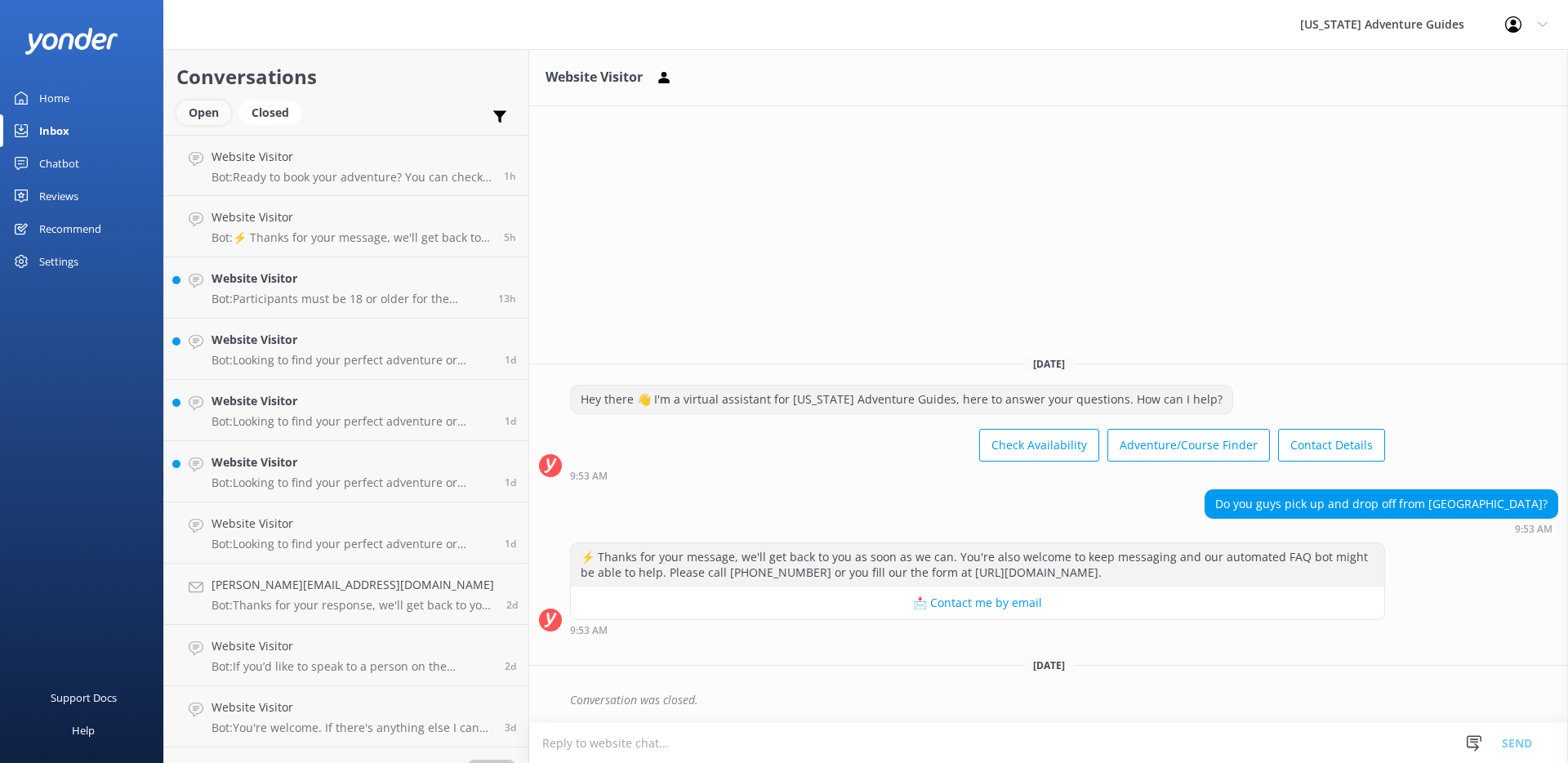
click at [202, 119] on div "Open" at bounding box center [204, 112] width 55 height 24
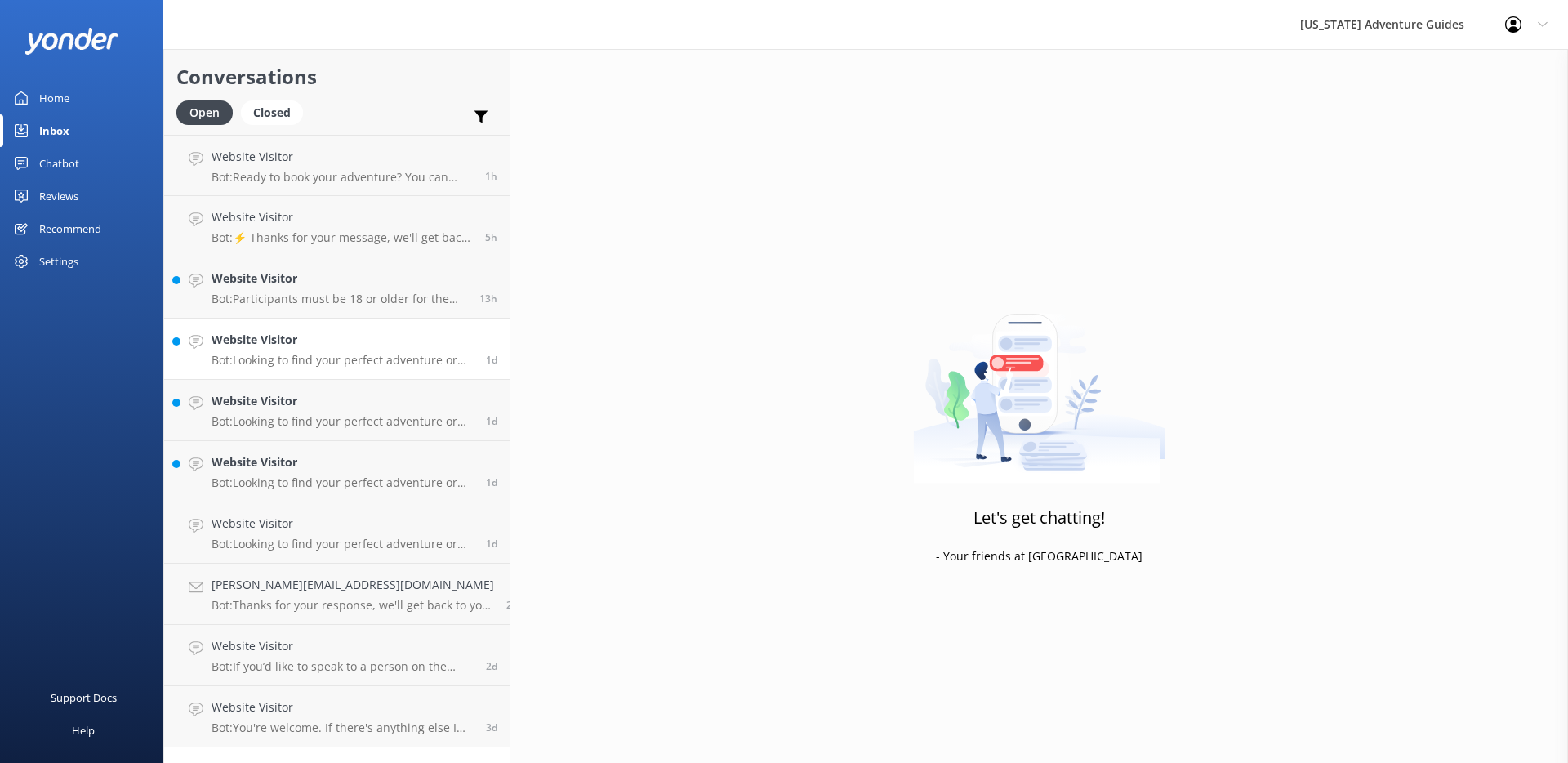
click at [335, 352] on div "Website Visitor Bot: Looking to find your perfect adventure or course? Let us g…" at bounding box center [342, 349] width 262 height 36
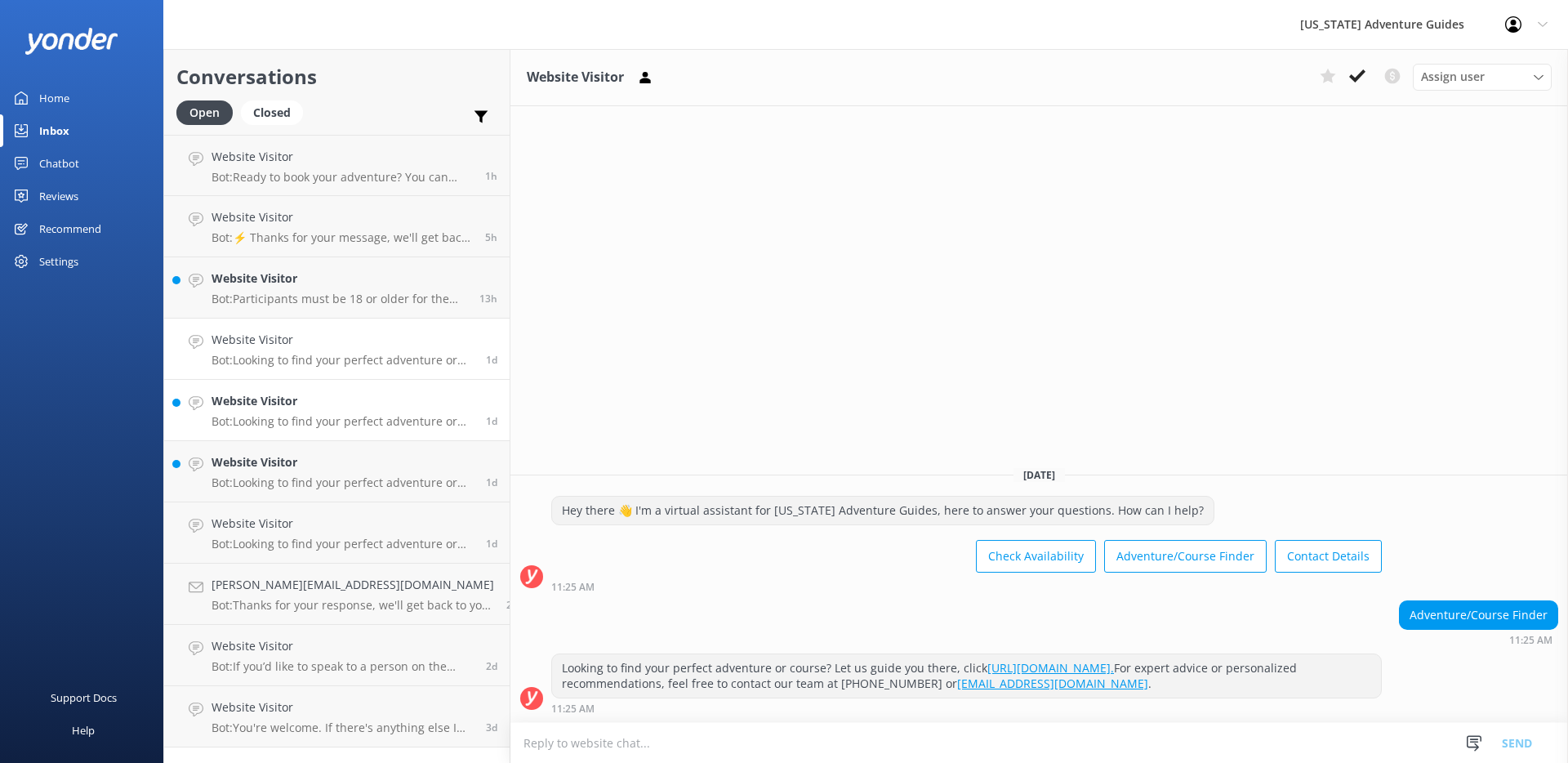
click at [339, 410] on h4 "Website Visitor" at bounding box center [342, 401] width 262 height 18
click at [344, 464] on h4 "Website Visitor" at bounding box center [342, 463] width 262 height 18
click at [329, 292] on p "Bot: Participants must be 18 or older for the Mountain Biking Courses. However,…" at bounding box center [339, 300] width 255 height 15
